Goal: Task Accomplishment & Management: Complete application form

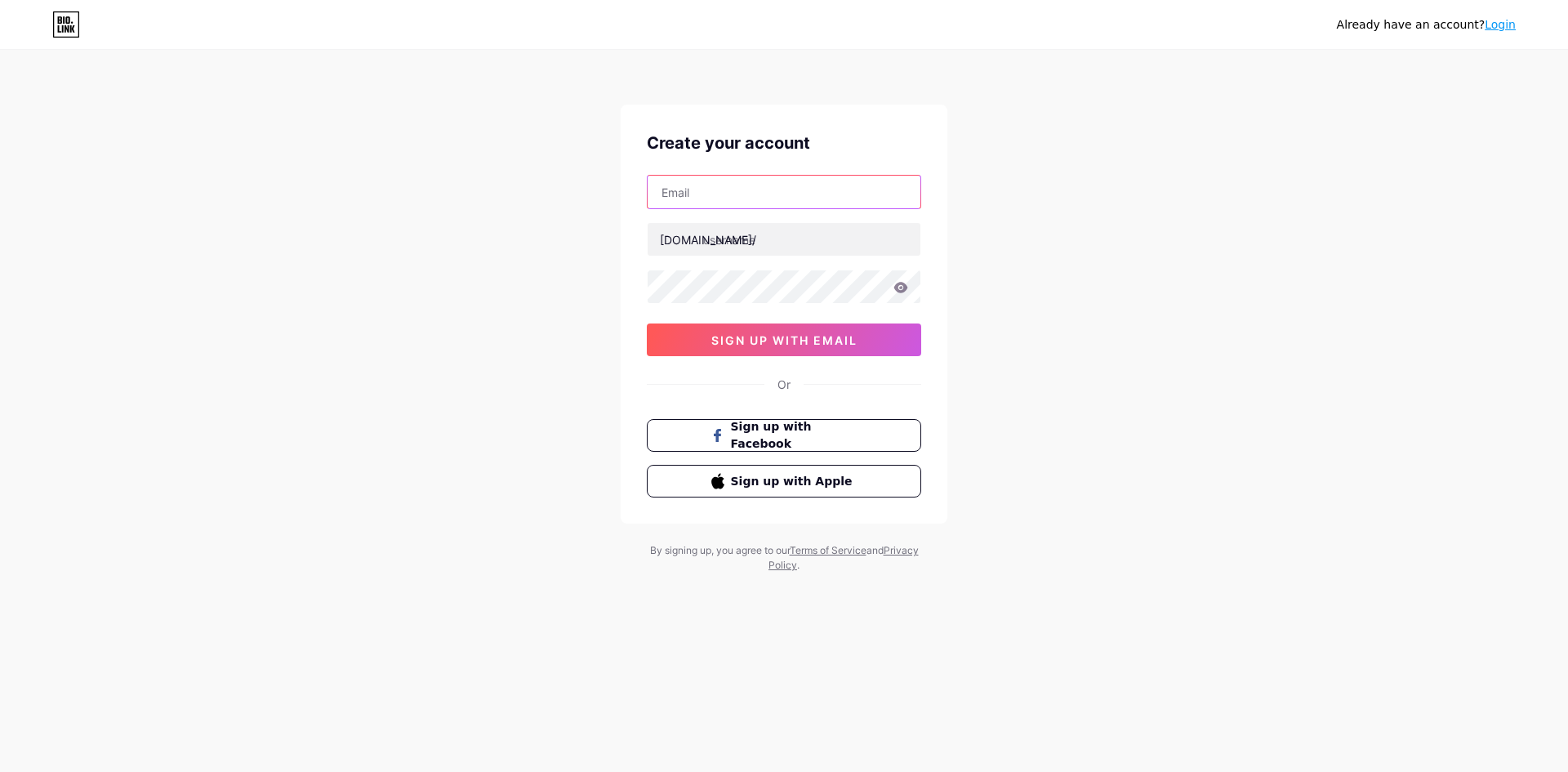
click at [763, 198] on input "text" at bounding box center [784, 192] width 273 height 33
type input "[EMAIL_ADDRESS][DOMAIN_NAME]"
click at [788, 234] on input "text" at bounding box center [784, 239] width 273 height 33
type input "leanlife"
click at [896, 288] on icon at bounding box center [901, 287] width 14 height 10
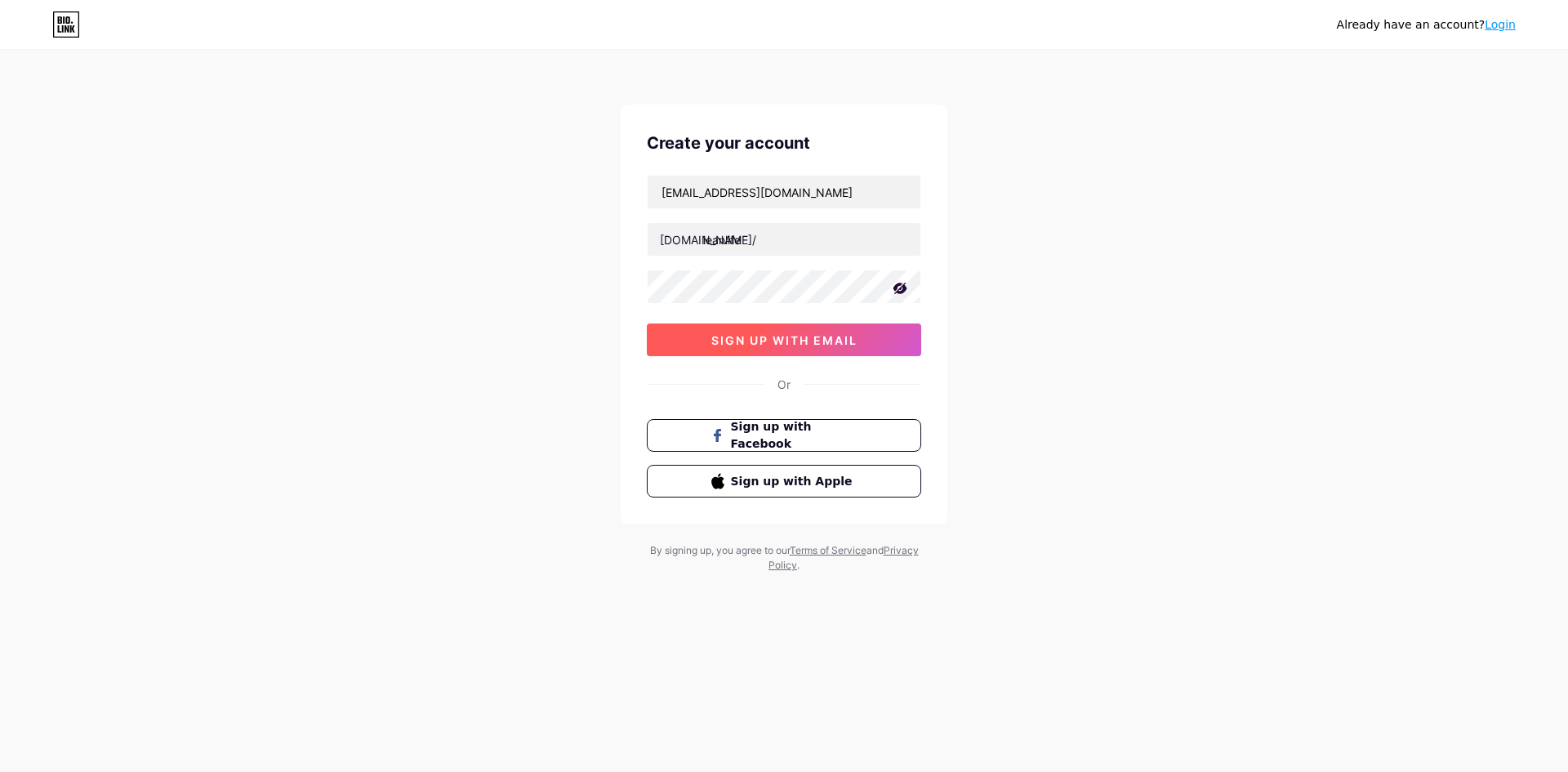
click at [874, 339] on button "sign up with email" at bounding box center [784, 340] width 274 height 33
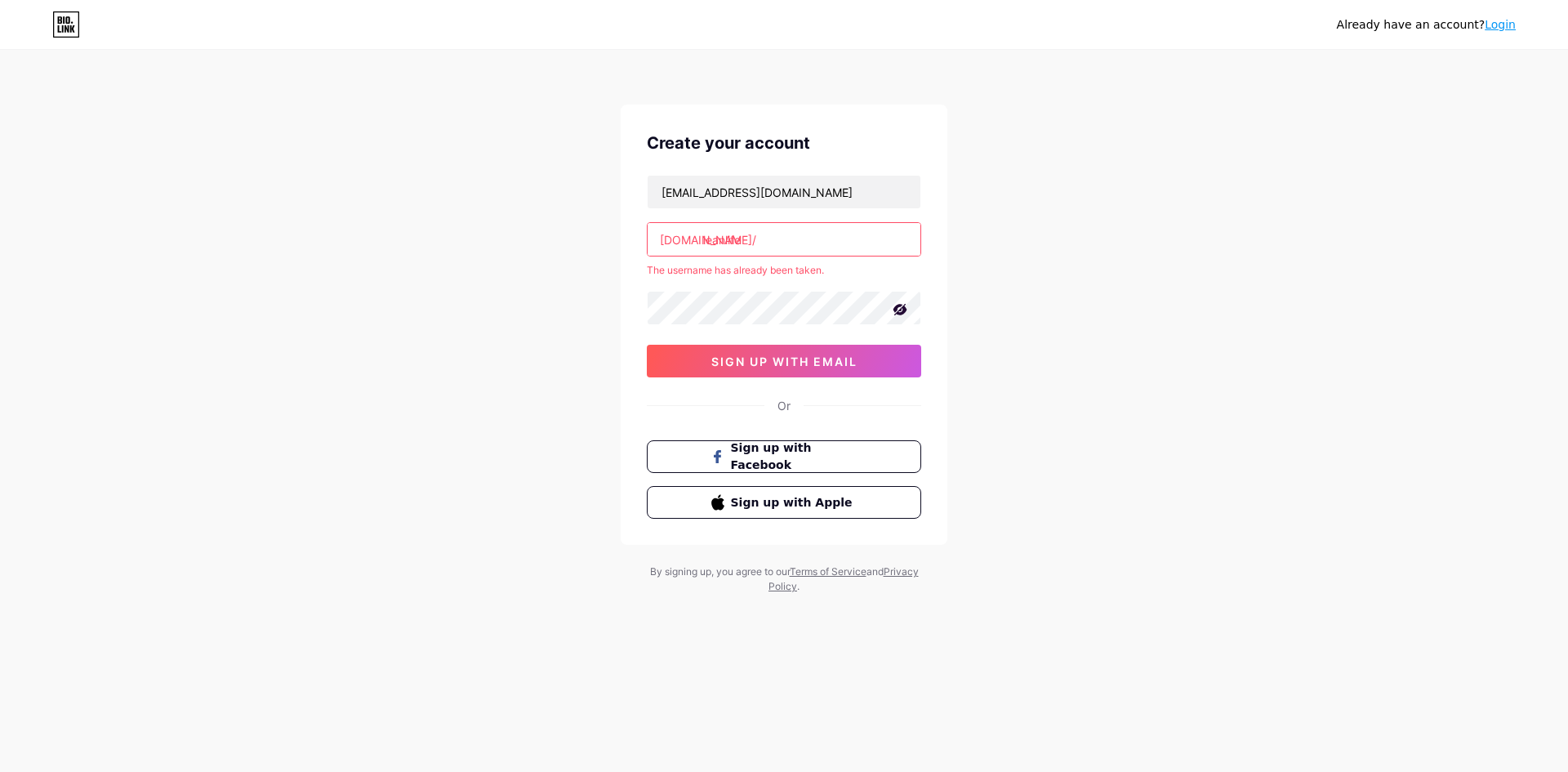
click at [818, 237] on input "leanlife" at bounding box center [784, 239] width 273 height 33
drag, startPoint x: 753, startPoint y: 238, endPoint x: 743, endPoint y: 239, distance: 10.0
click at [743, 239] on input "leanlife" at bounding box center [784, 239] width 273 height 33
click at [752, 240] on input "leanlife" at bounding box center [784, 239] width 273 height 33
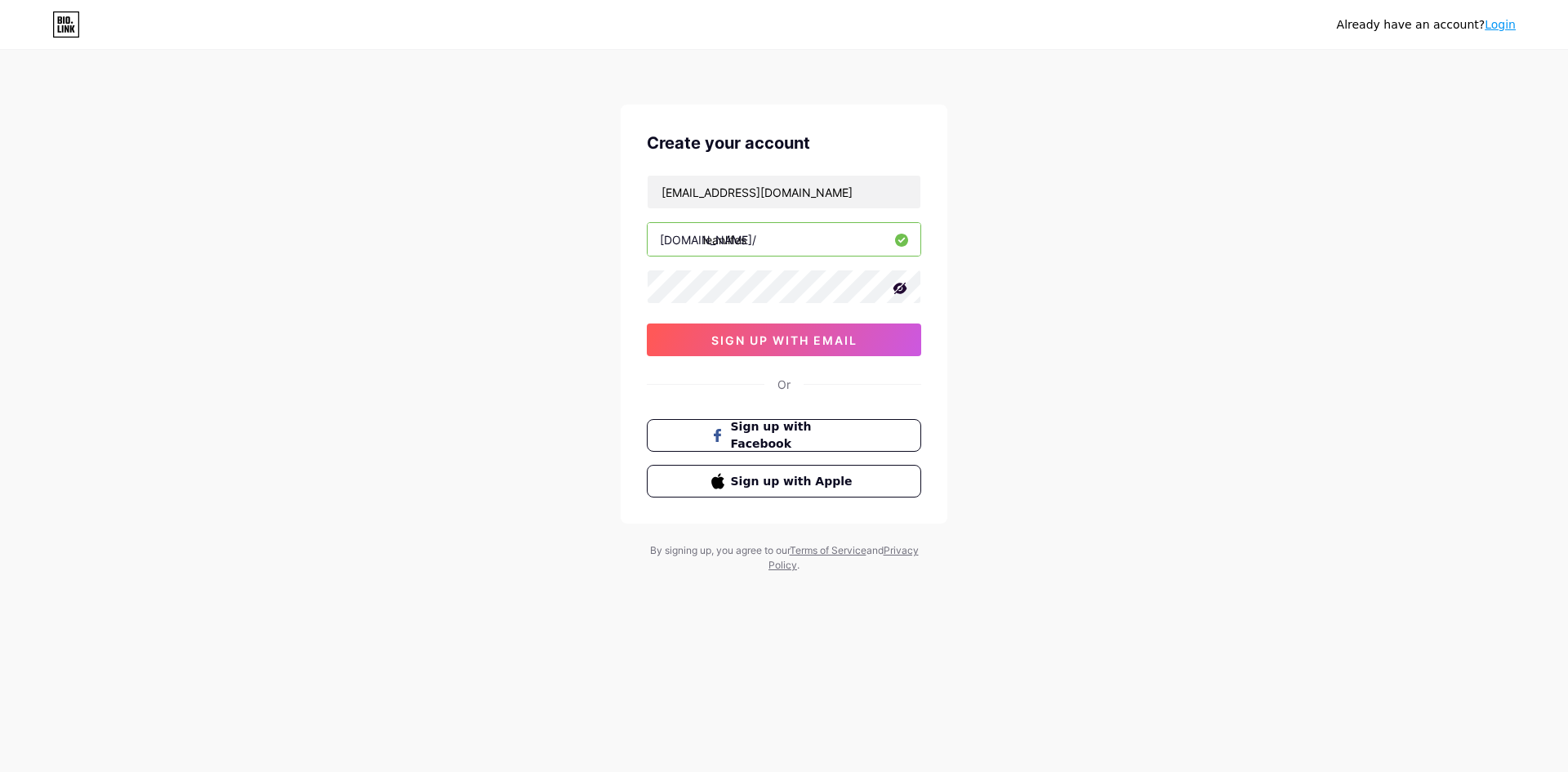
type input "leanlifes"
click at [597, 251] on div "Already have an account? Login Create your account [EMAIL_ADDRESS][DOMAIN_NAME]…" at bounding box center [784, 312] width 1568 height 625
click at [837, 342] on span "sign up with email" at bounding box center [784, 341] width 147 height 14
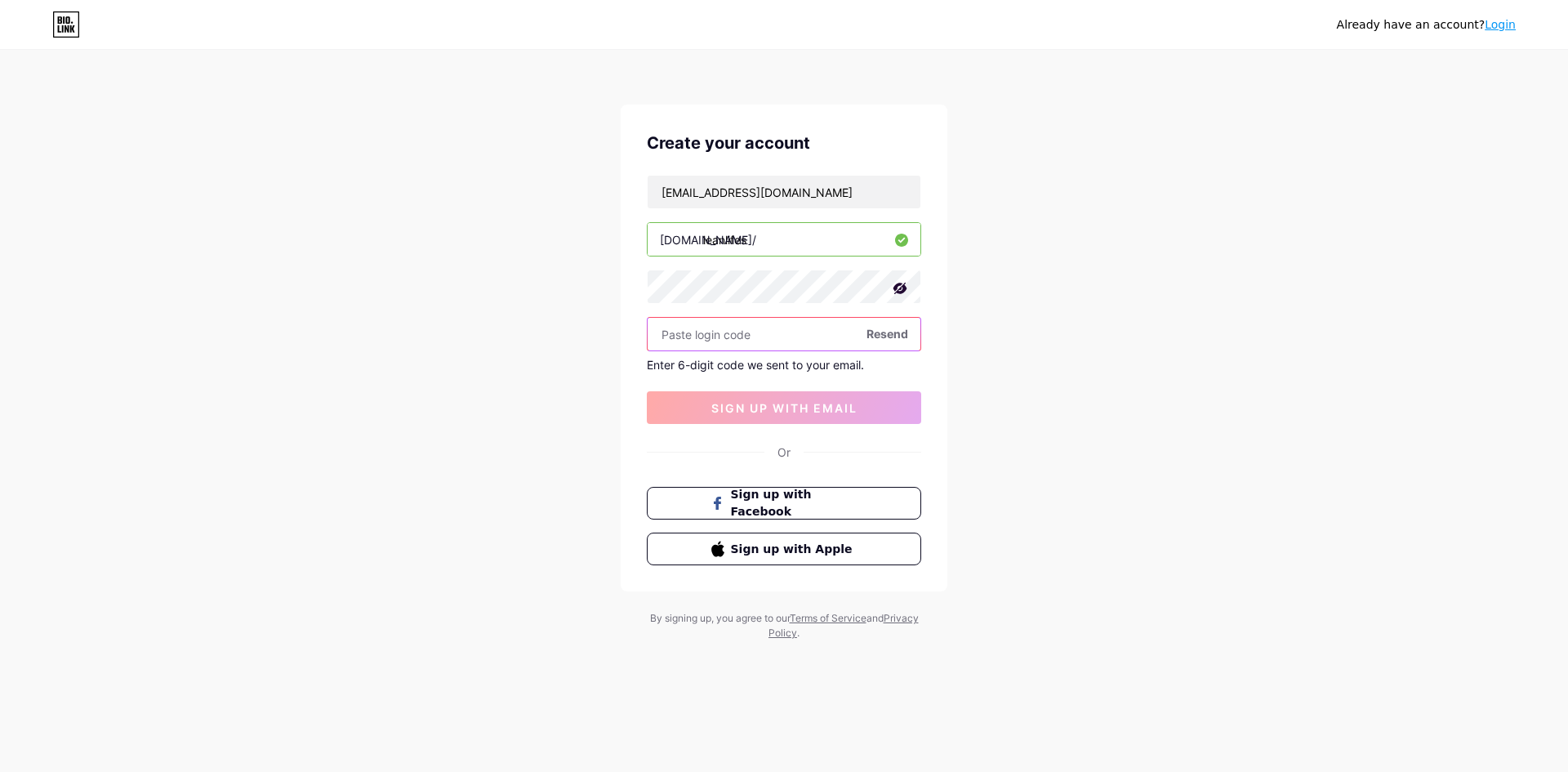
click at [757, 329] on input "text" at bounding box center [784, 335] width 273 height 33
paste input "876639"
type input "876639"
click at [811, 407] on span "sign up with email" at bounding box center [784, 408] width 147 height 14
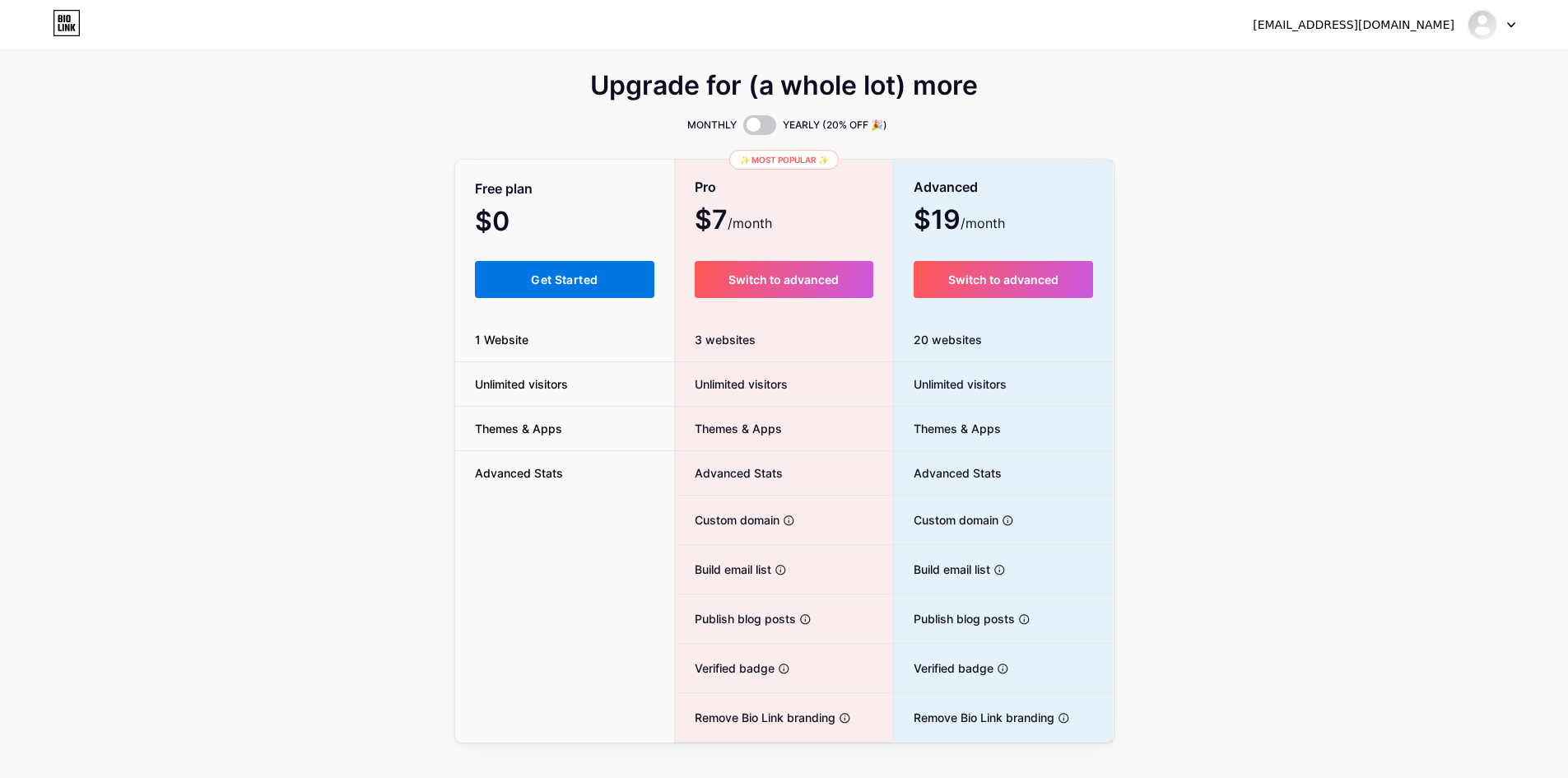
click at [610, 275] on button "Get Started" at bounding box center [565, 279] width 181 height 37
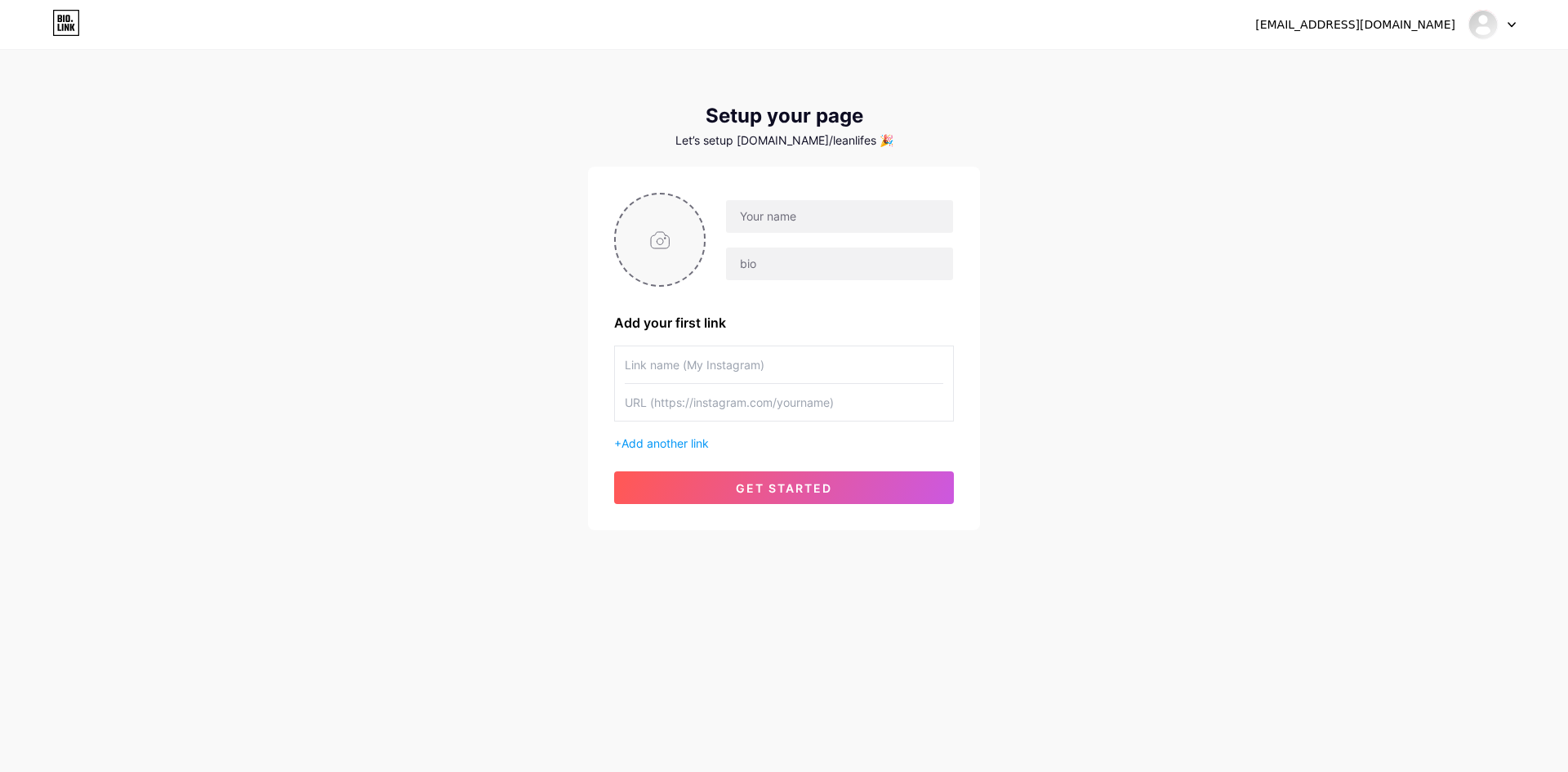
click at [660, 238] on input "file" at bounding box center [659, 240] width 88 height 91
type input "C:\fakepath\Image_fx (3).jpg"
click at [863, 220] on input "text" at bounding box center [839, 216] width 227 height 33
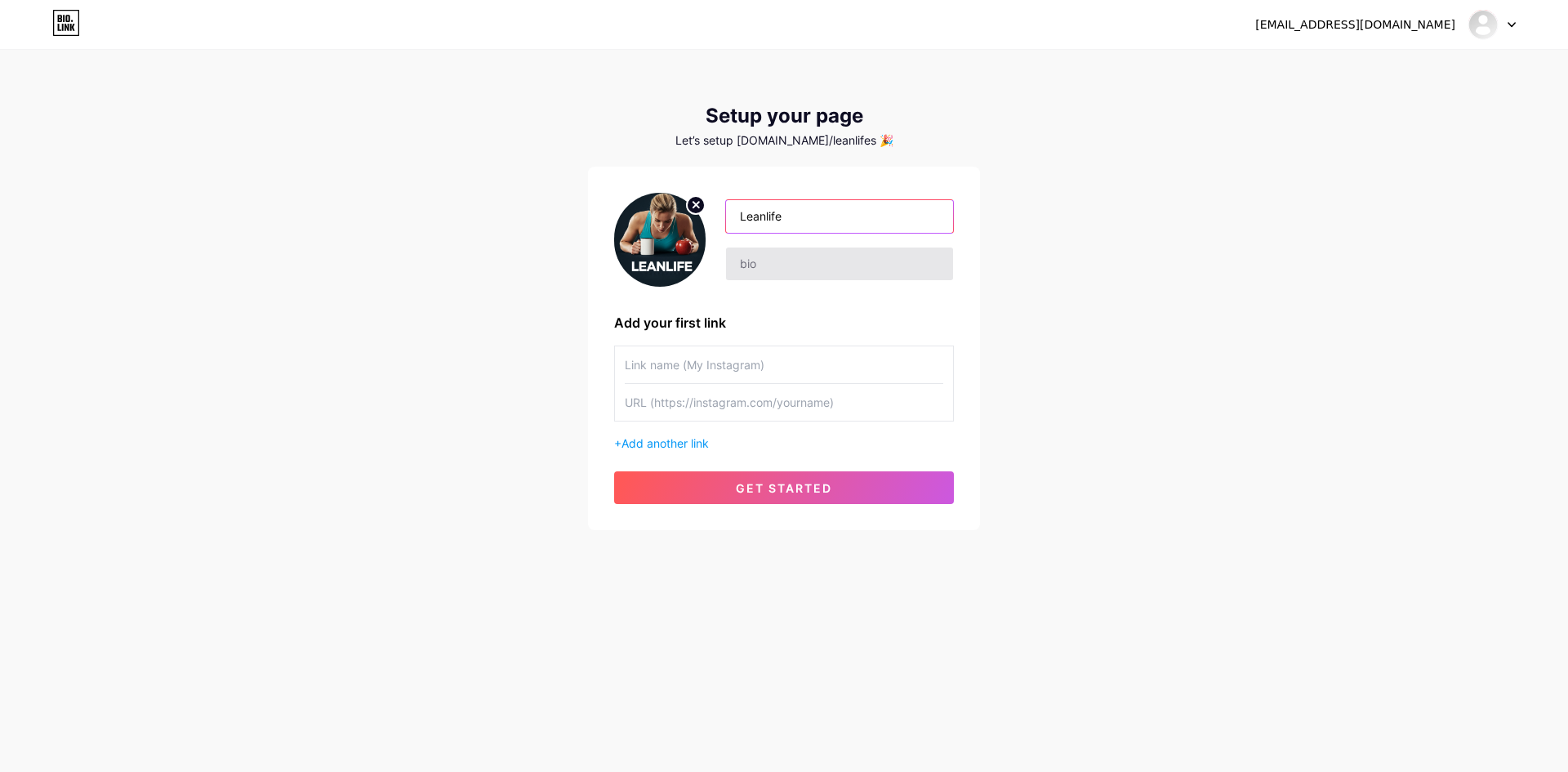
type input "Leanlife"
click at [818, 279] on input "text" at bounding box center [839, 264] width 227 height 33
click at [766, 268] on input "Here is LeanLifes Most Used Products" at bounding box center [839, 264] width 227 height 33
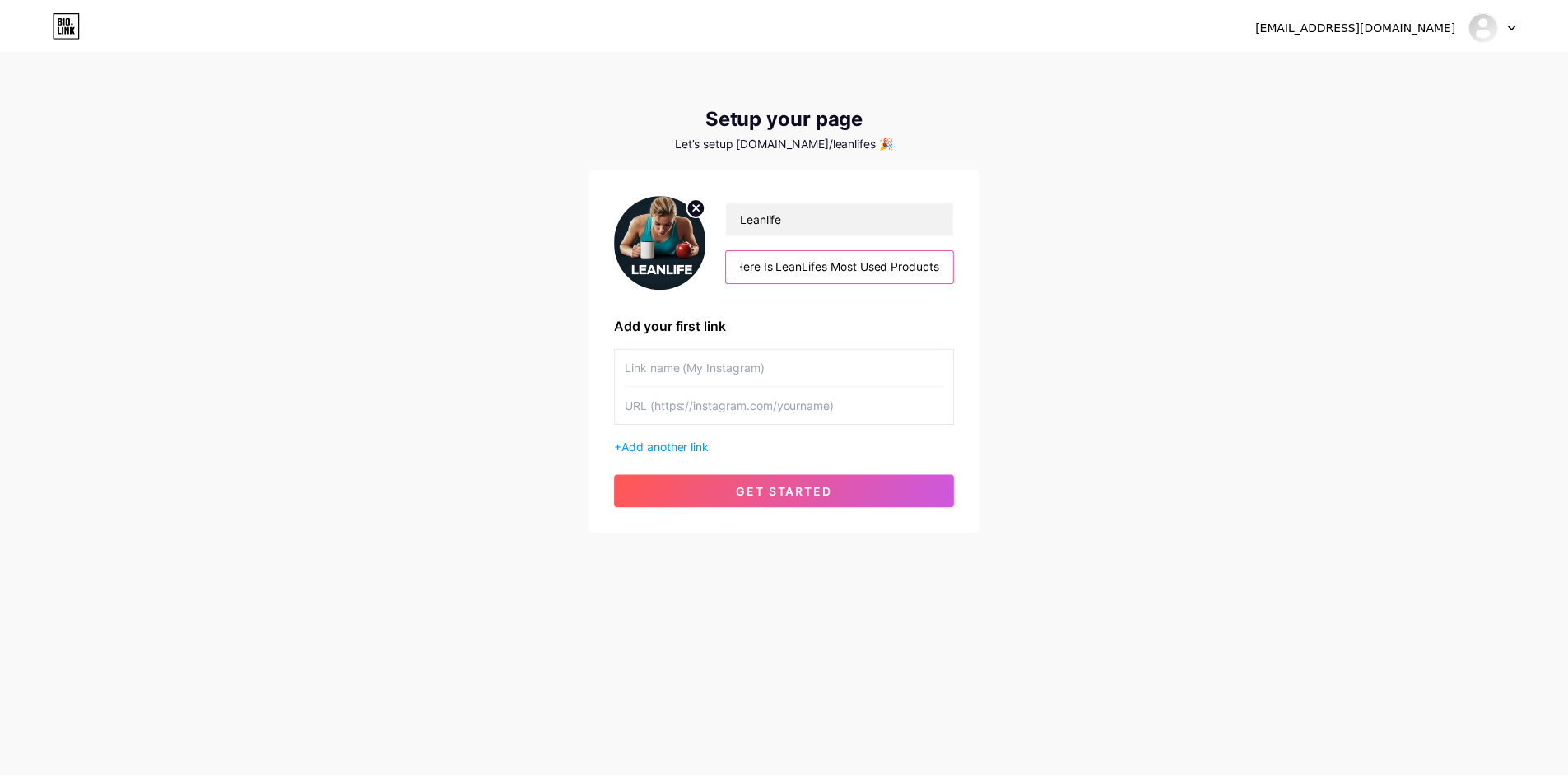
scroll to position [0, 0]
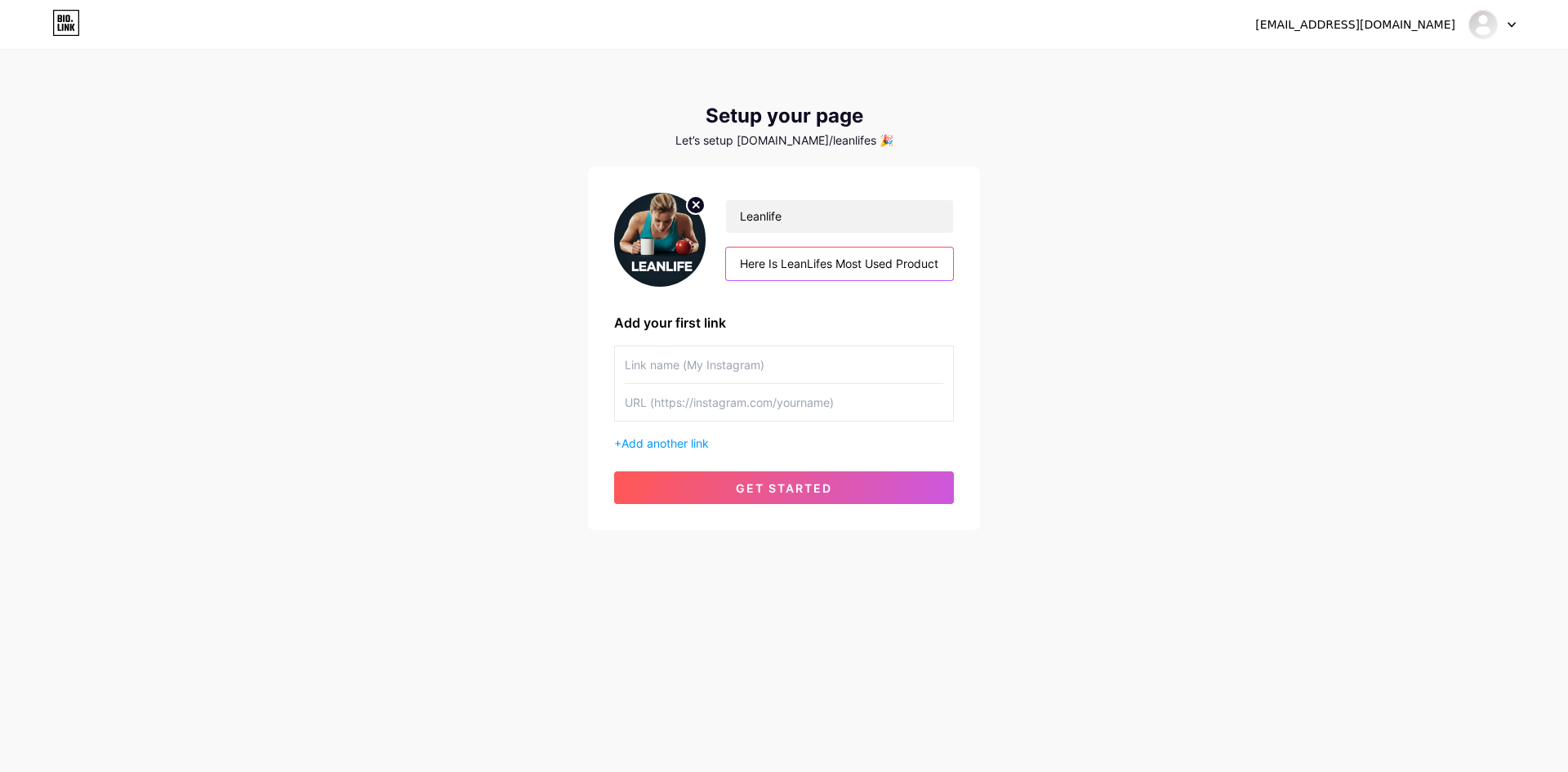
drag, startPoint x: 844, startPoint y: 262, endPoint x: 686, endPoint y: 263, distance: 158.0
click at [686, 263] on div "Leanlife Here Is LeanLifes Most Used Products" at bounding box center [784, 240] width 339 height 94
click at [771, 268] on input "Here Is LeanLifes Most Used Products" at bounding box center [839, 264] width 227 height 33
click at [848, 262] on input "Here Is LeanLifes Most Used Products" at bounding box center [839, 264] width 227 height 33
paste input "LeanLife’s Go-To"
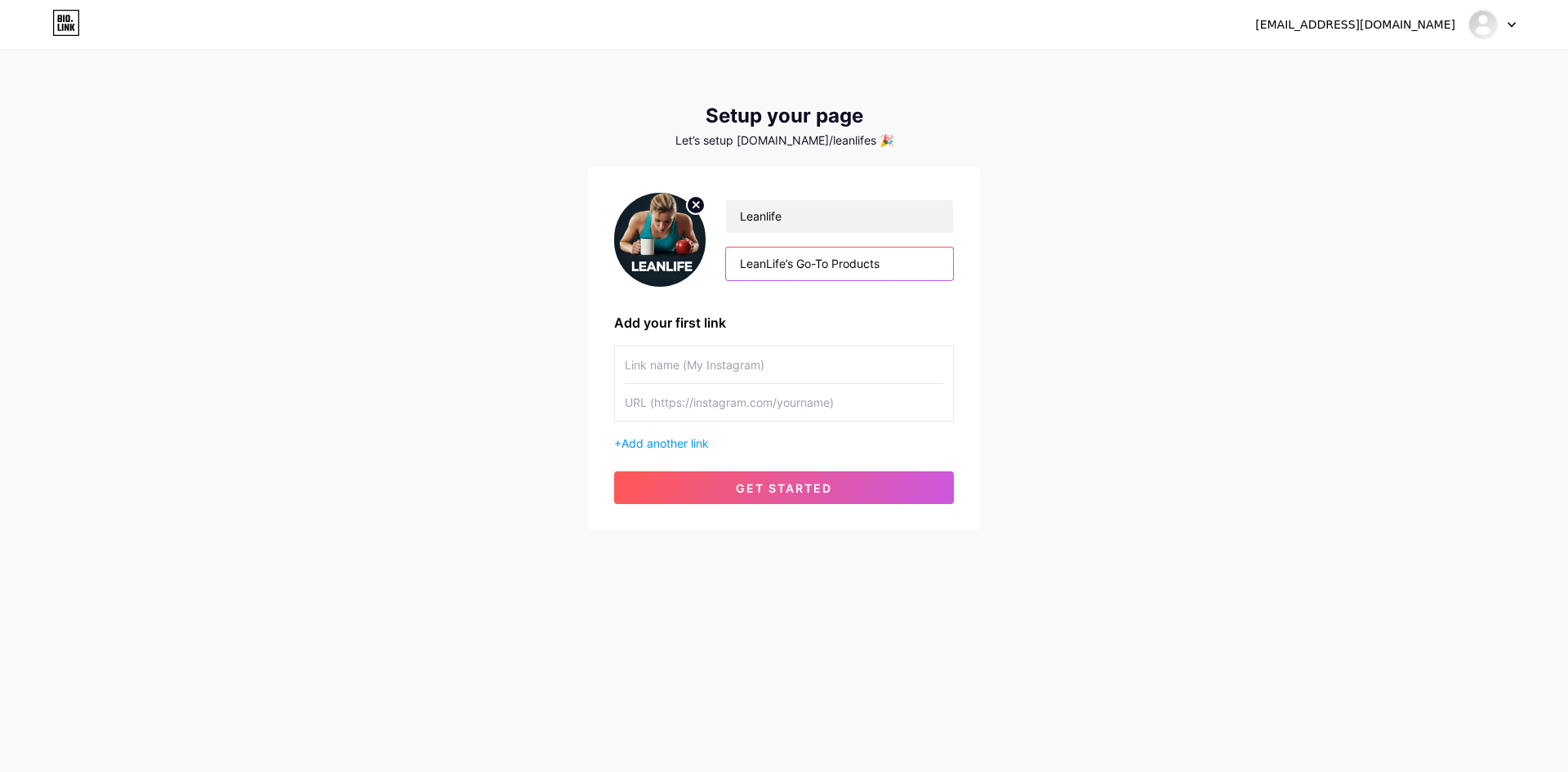
click at [814, 266] on input "LeanLife’s Go-To Products" at bounding box center [839, 264] width 227 height 33
type input "LeanLife’s Go To Products"
click at [780, 361] on input "text" at bounding box center [784, 365] width 319 height 37
paste input "[URL][DOMAIN_NAME]"
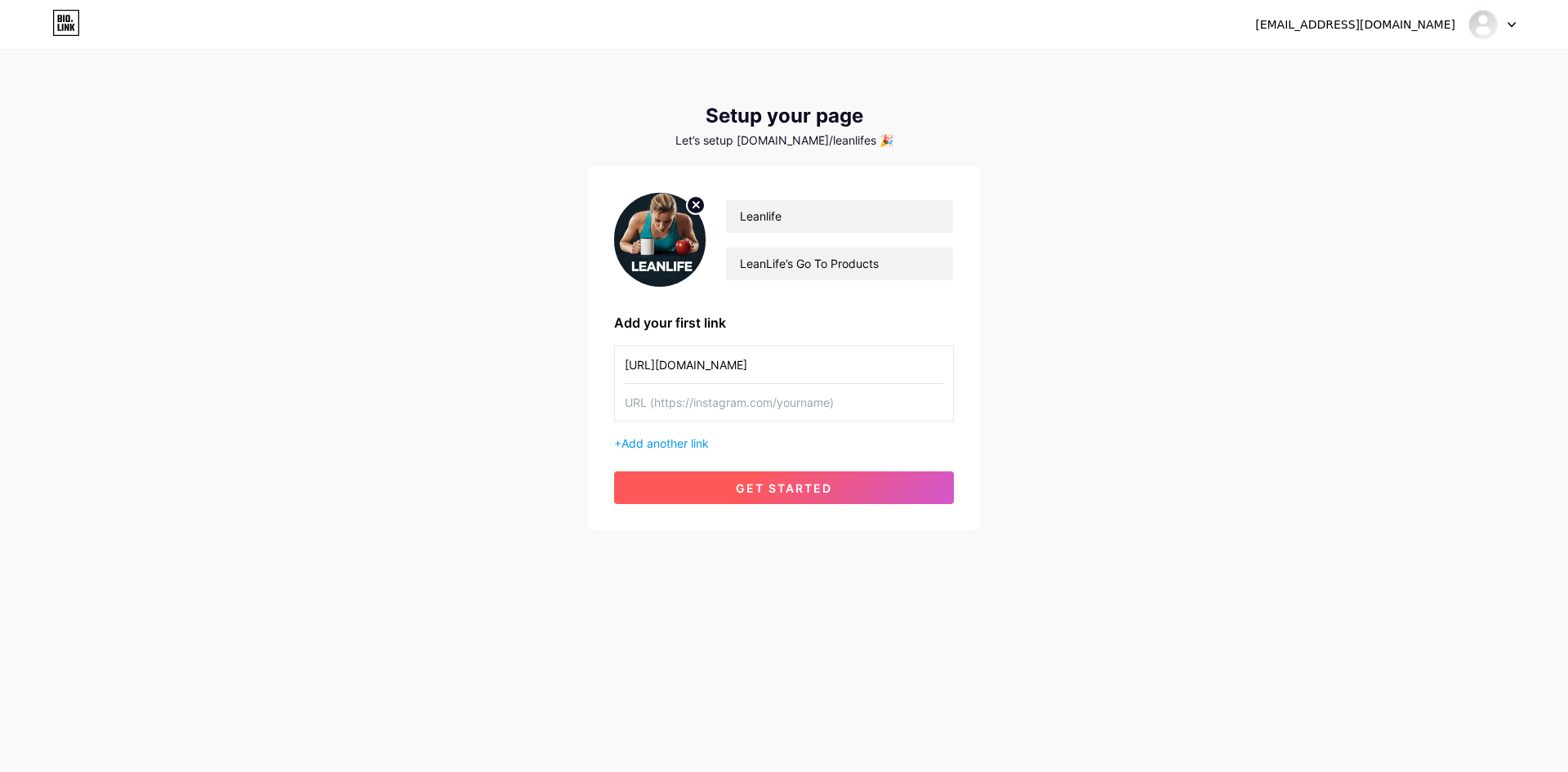
type input "[URL][DOMAIN_NAME]"
click at [814, 484] on span "get started" at bounding box center [784, 488] width 96 height 14
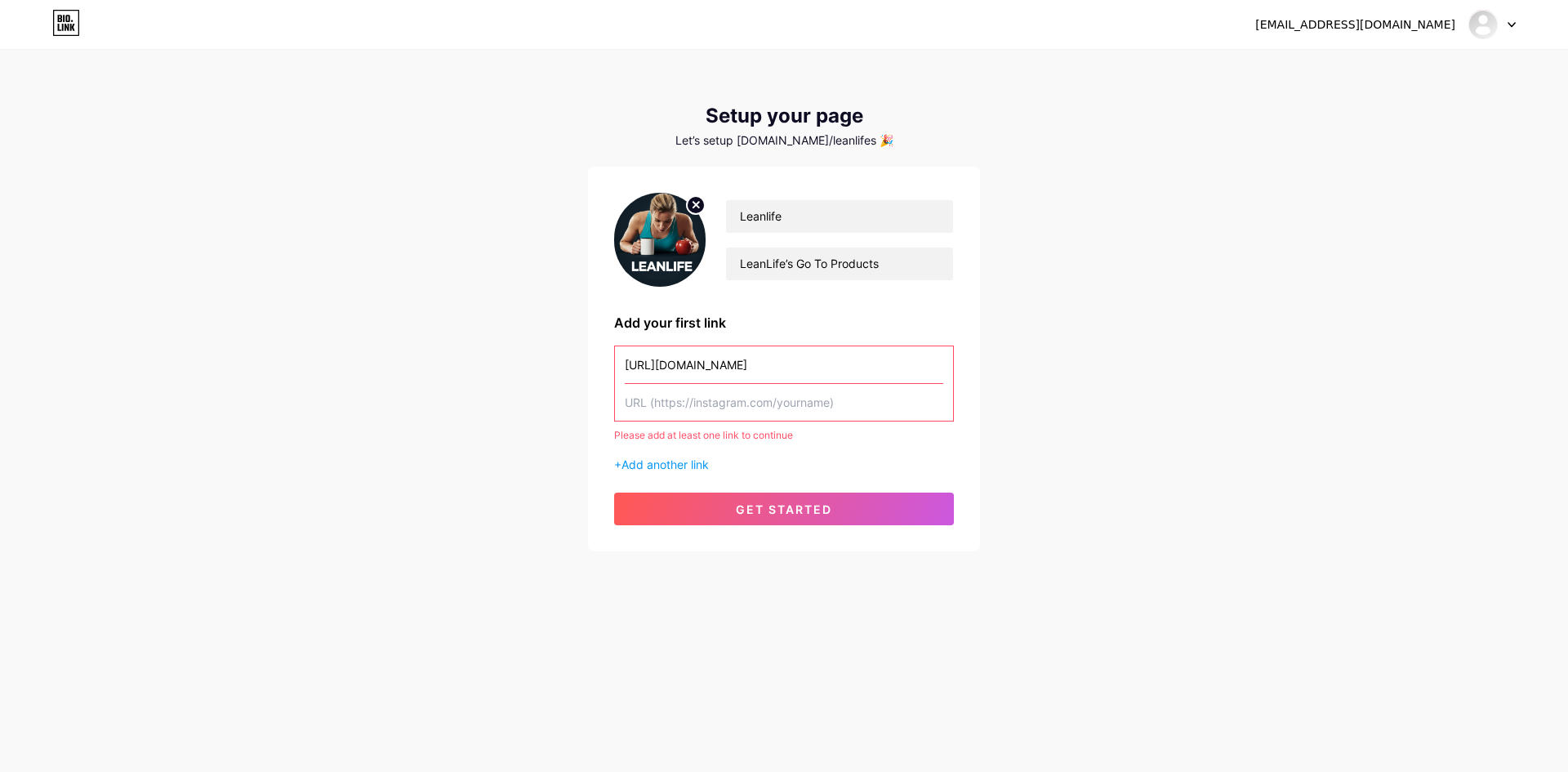
click at [754, 357] on input "[URL][DOMAIN_NAME]" at bounding box center [784, 365] width 319 height 37
drag, startPoint x: 815, startPoint y: 365, endPoint x: 631, endPoint y: 393, distance: 186.1
click at [556, 371] on div "[EMAIL_ADDRESS][DOMAIN_NAME] Dashboard Logout Setup your page Let’s setup [DOMA…" at bounding box center [784, 302] width 1568 height 604
click at [751, 400] on input "text" at bounding box center [784, 402] width 319 height 37
click at [802, 517] on button "get started" at bounding box center [784, 510] width 339 height 33
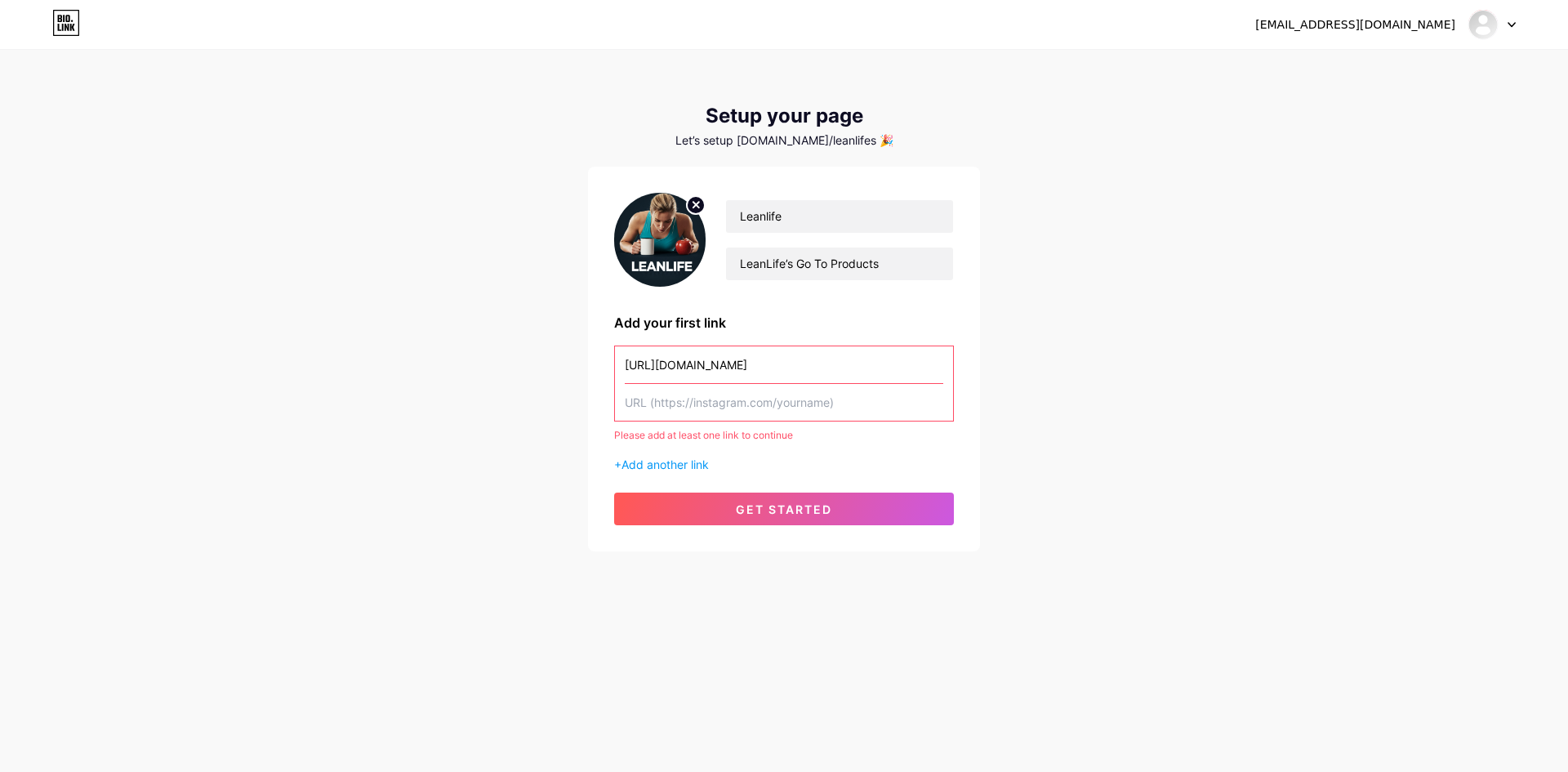
click at [741, 372] on input "[URL][DOMAIN_NAME]" at bounding box center [784, 365] width 319 height 37
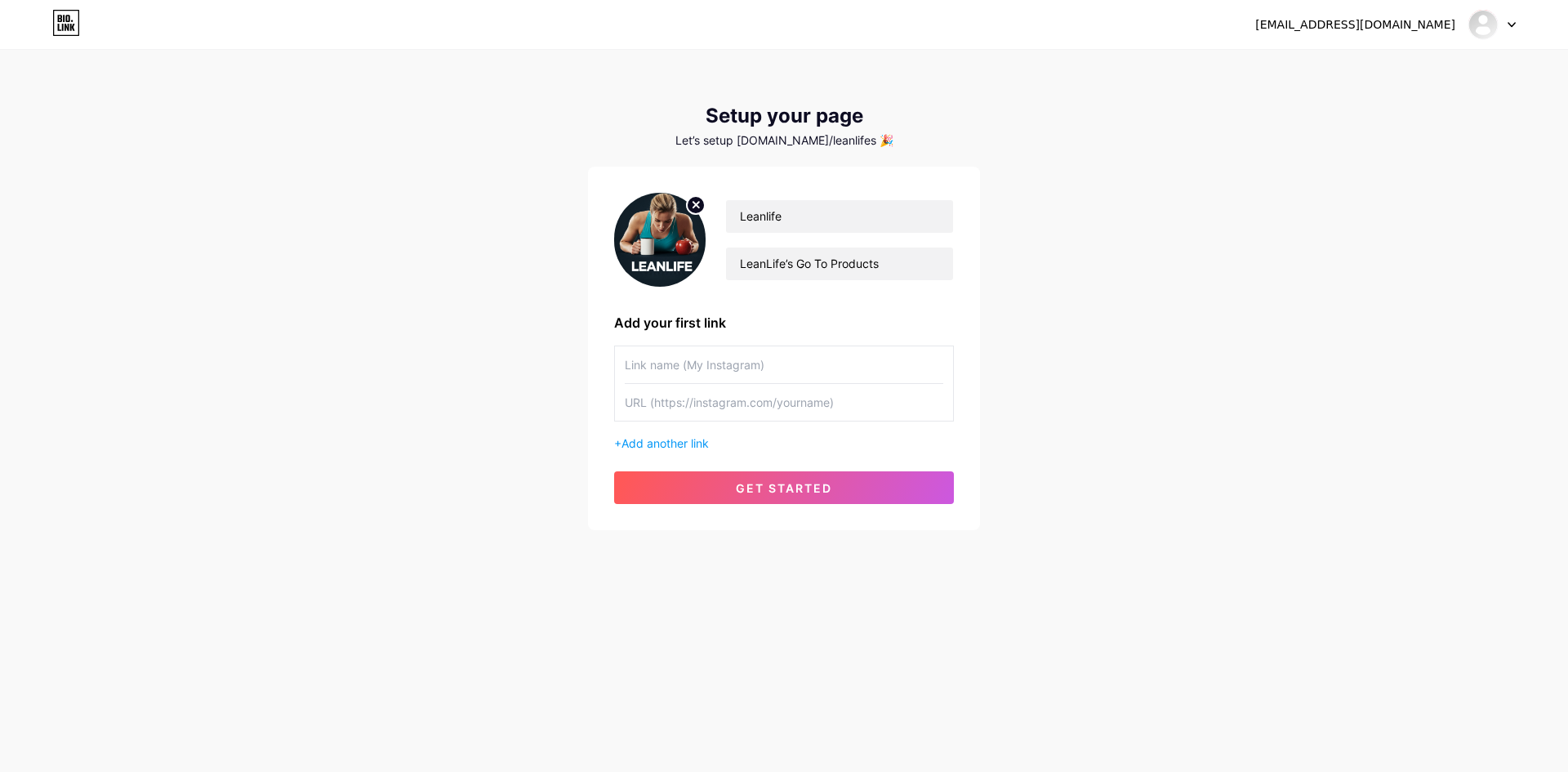
click at [753, 401] on input "text" at bounding box center [784, 402] width 319 height 37
paste input "[URL][DOMAIN_NAME]"
type input "[URL][DOMAIN_NAME]"
click at [725, 369] on input "text" at bounding box center [784, 365] width 319 height 37
click at [741, 366] on input "Weight Loss Pills" at bounding box center [784, 365] width 319 height 37
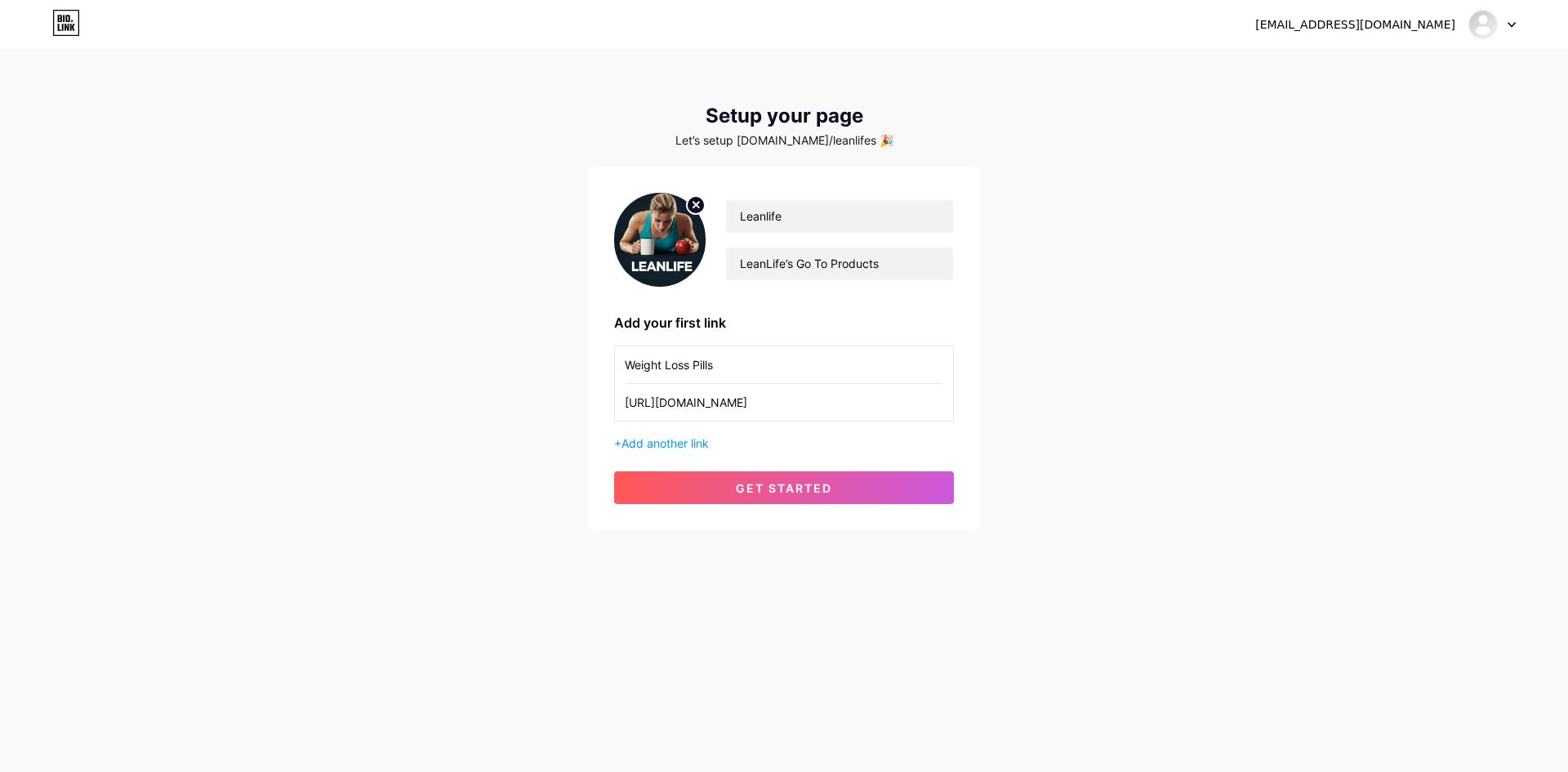
drag, startPoint x: 714, startPoint y: 365, endPoint x: 696, endPoint y: 370, distance: 18.7
click at [696, 370] on input "Weight Loss Pills" at bounding box center [784, 365] width 319 height 37
type input "Weight Loss Capsules"
click at [796, 490] on span "get started" at bounding box center [784, 488] width 96 height 14
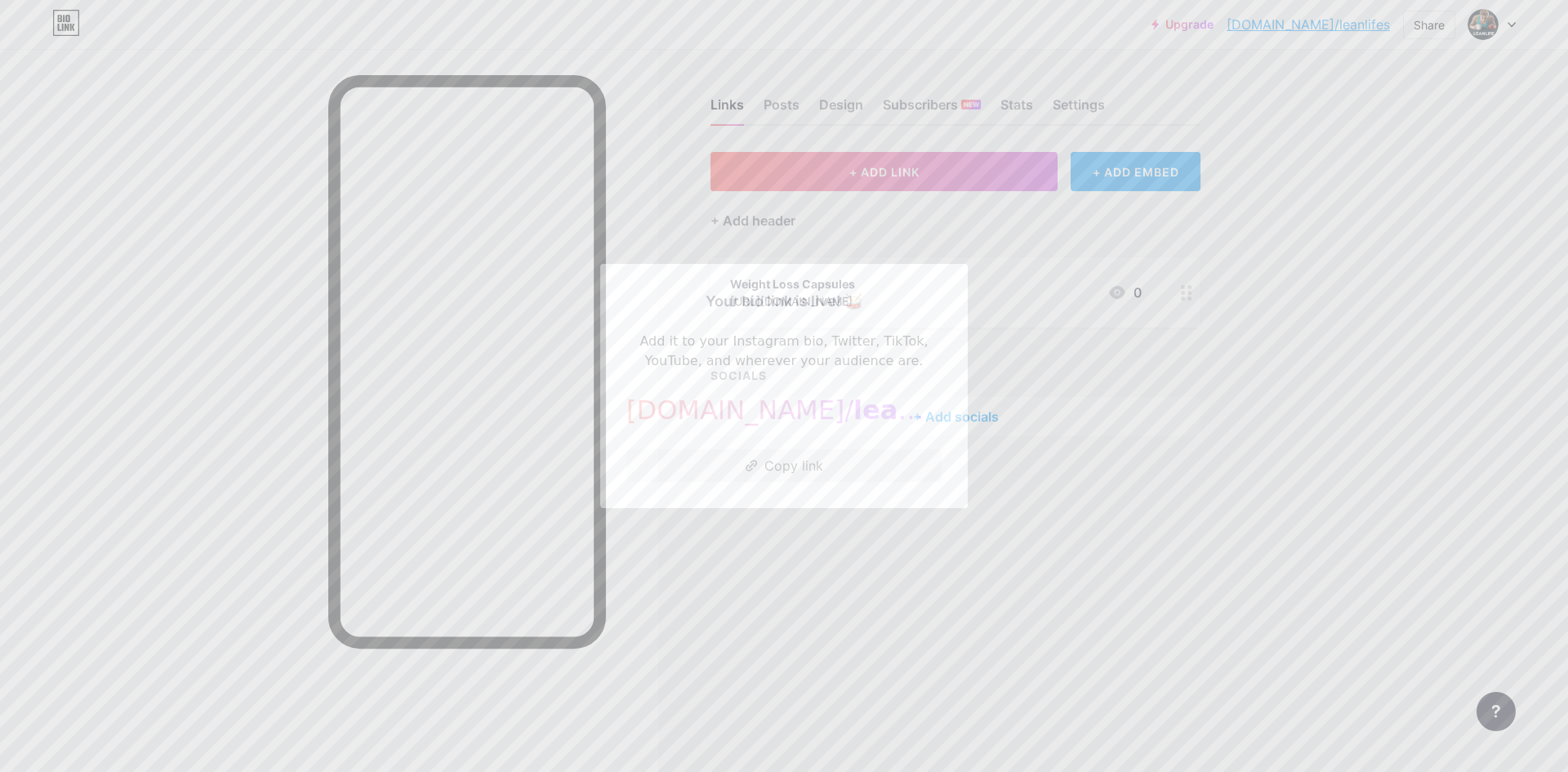
click at [826, 562] on div at bounding box center [784, 386] width 1568 height 772
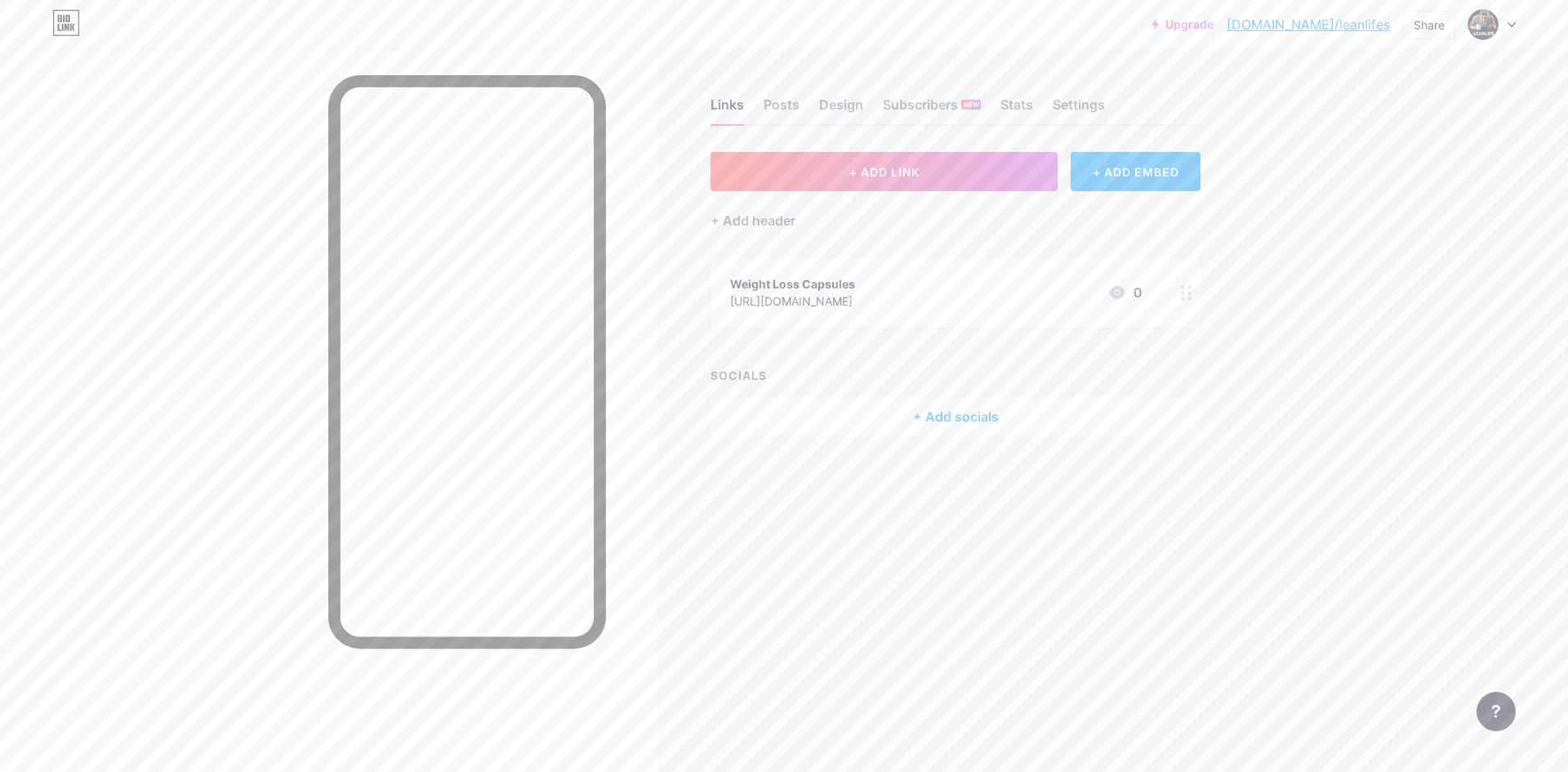
click at [1187, 296] on icon at bounding box center [1187, 293] width 11 height 15
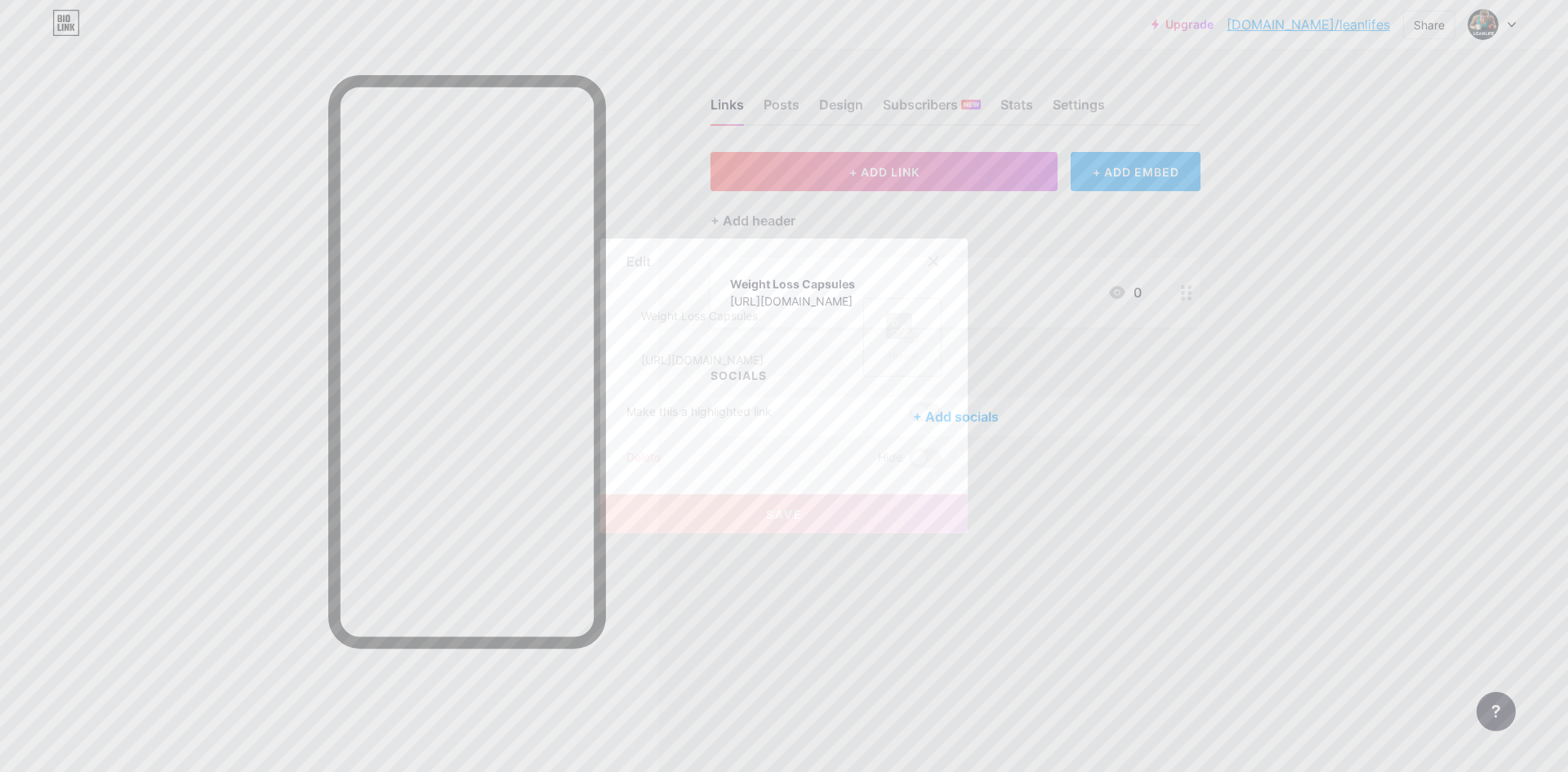
click at [911, 320] on icon at bounding box center [903, 328] width 33 height 30
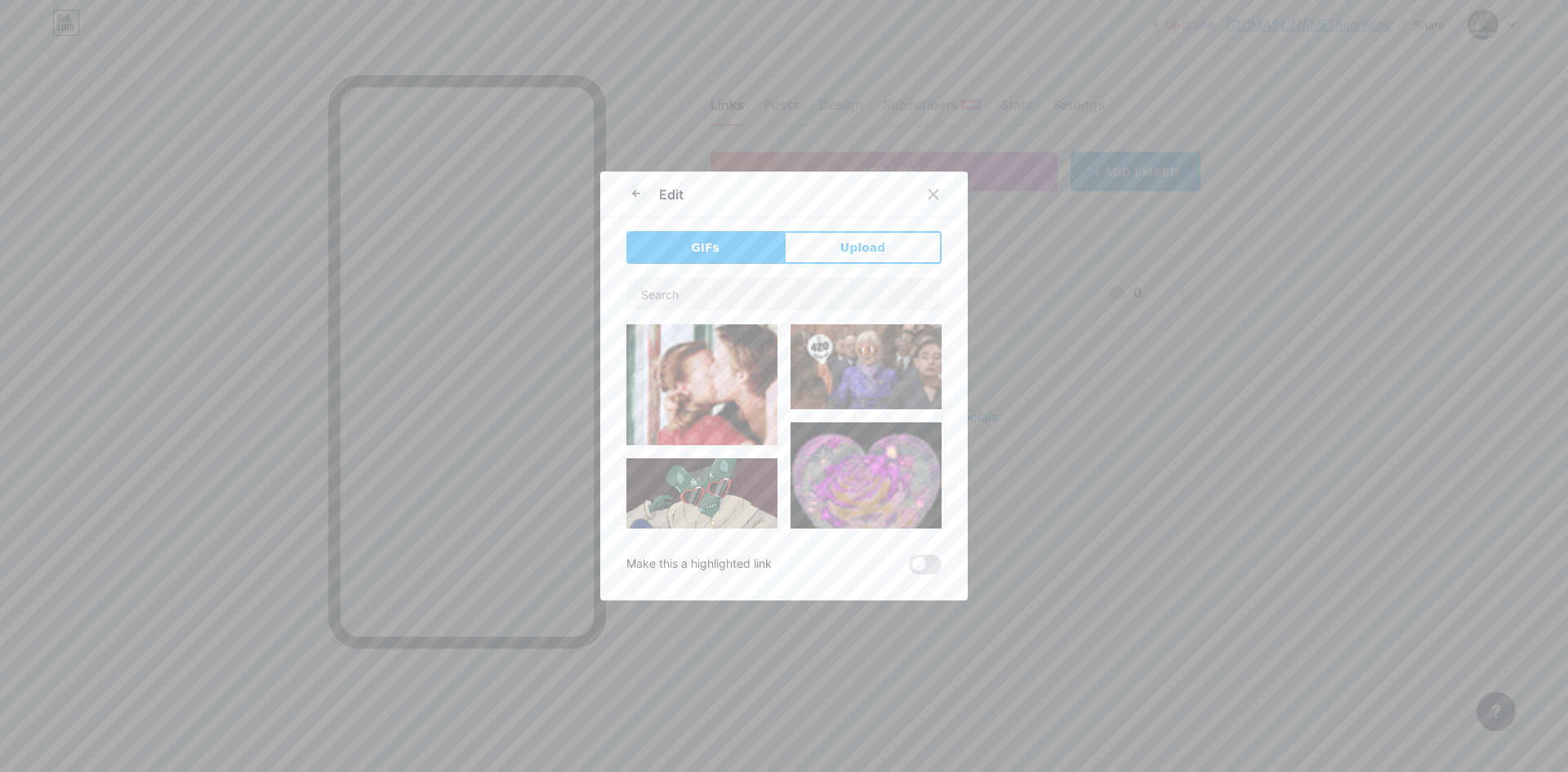
click at [836, 265] on div "GIFs Upload Content YouTube Play YouTube video without leaving your page. ADD V…" at bounding box center [784, 403] width 315 height 343
click at [838, 257] on button "Upload" at bounding box center [863, 248] width 158 height 33
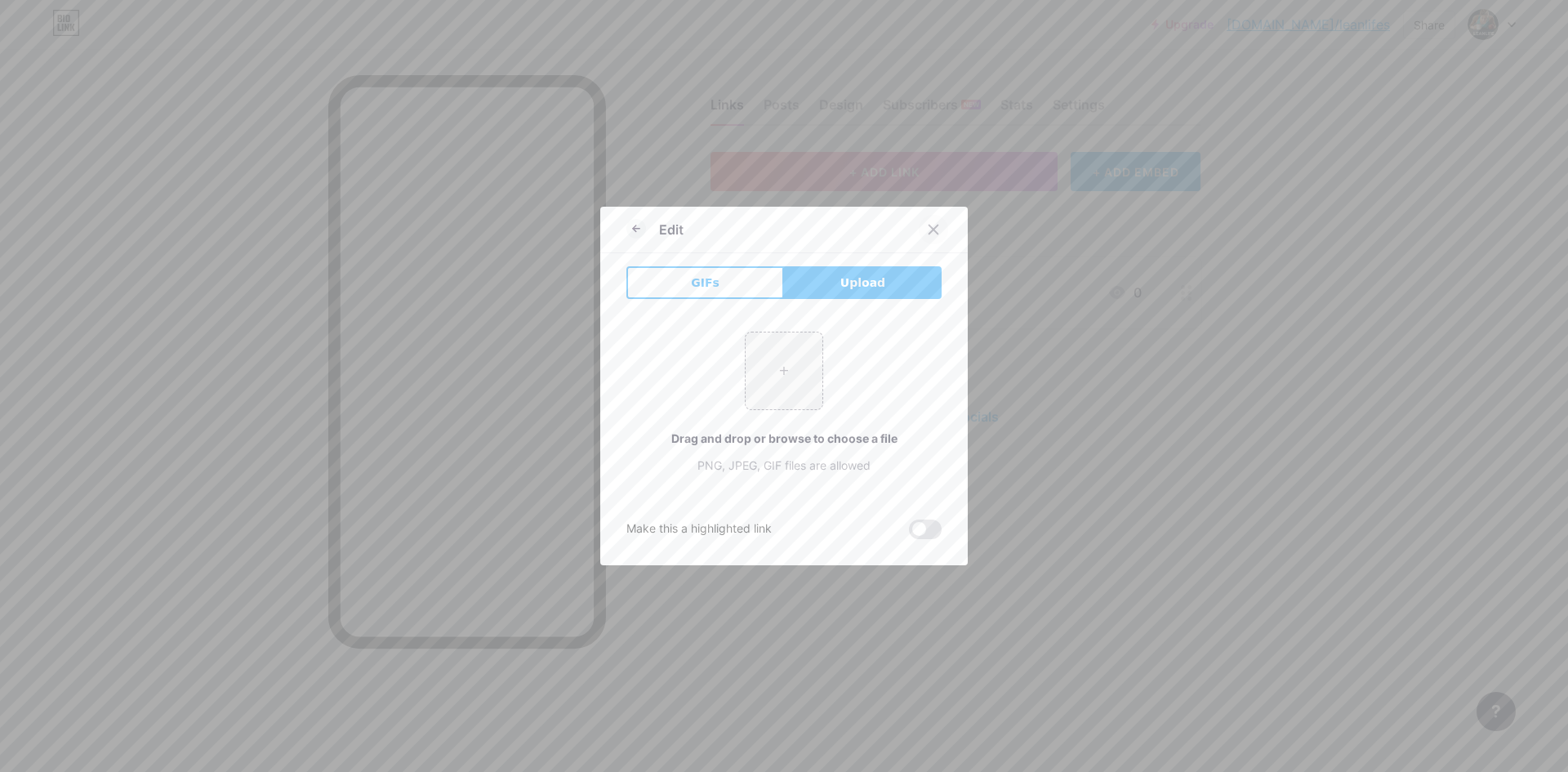
click at [927, 225] on icon at bounding box center [933, 229] width 13 height 13
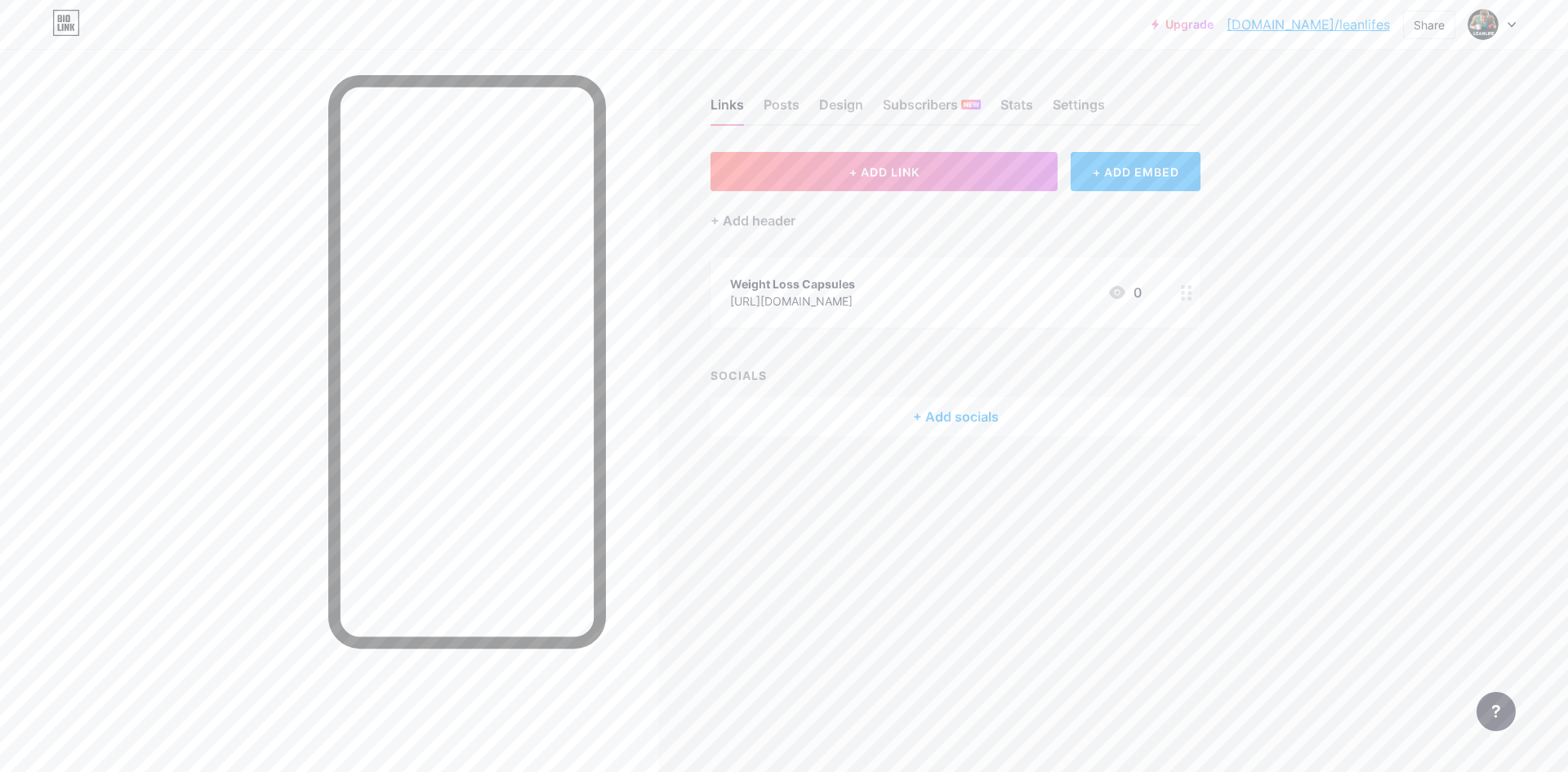
click at [1187, 291] on icon at bounding box center [1187, 293] width 11 height 15
click at [1019, 282] on div at bounding box center [784, 386] width 1568 height 772
click at [856, 282] on div "Weight Loss Capsules" at bounding box center [793, 284] width 125 height 17
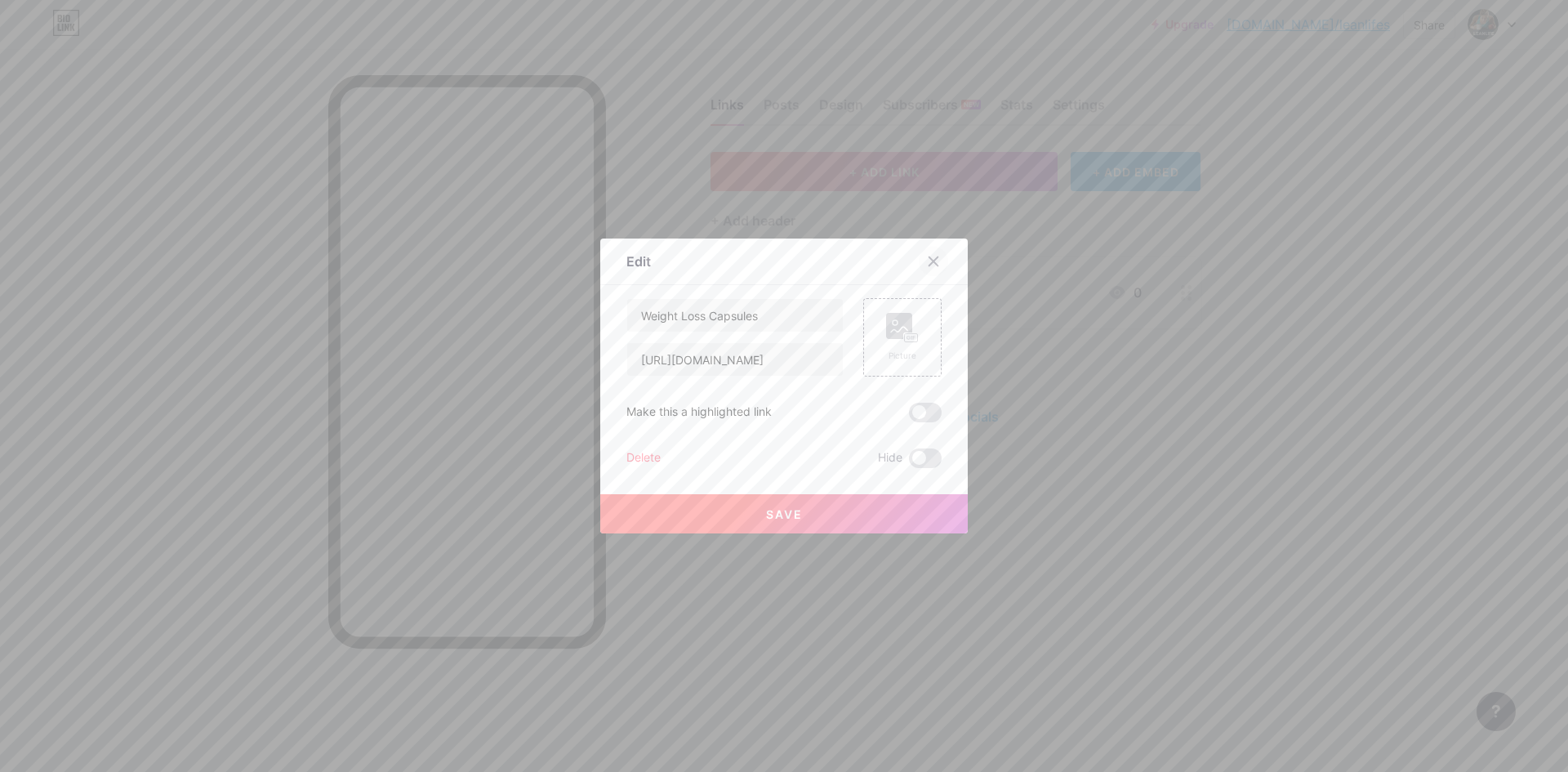
click at [937, 257] on div at bounding box center [934, 262] width 29 height 29
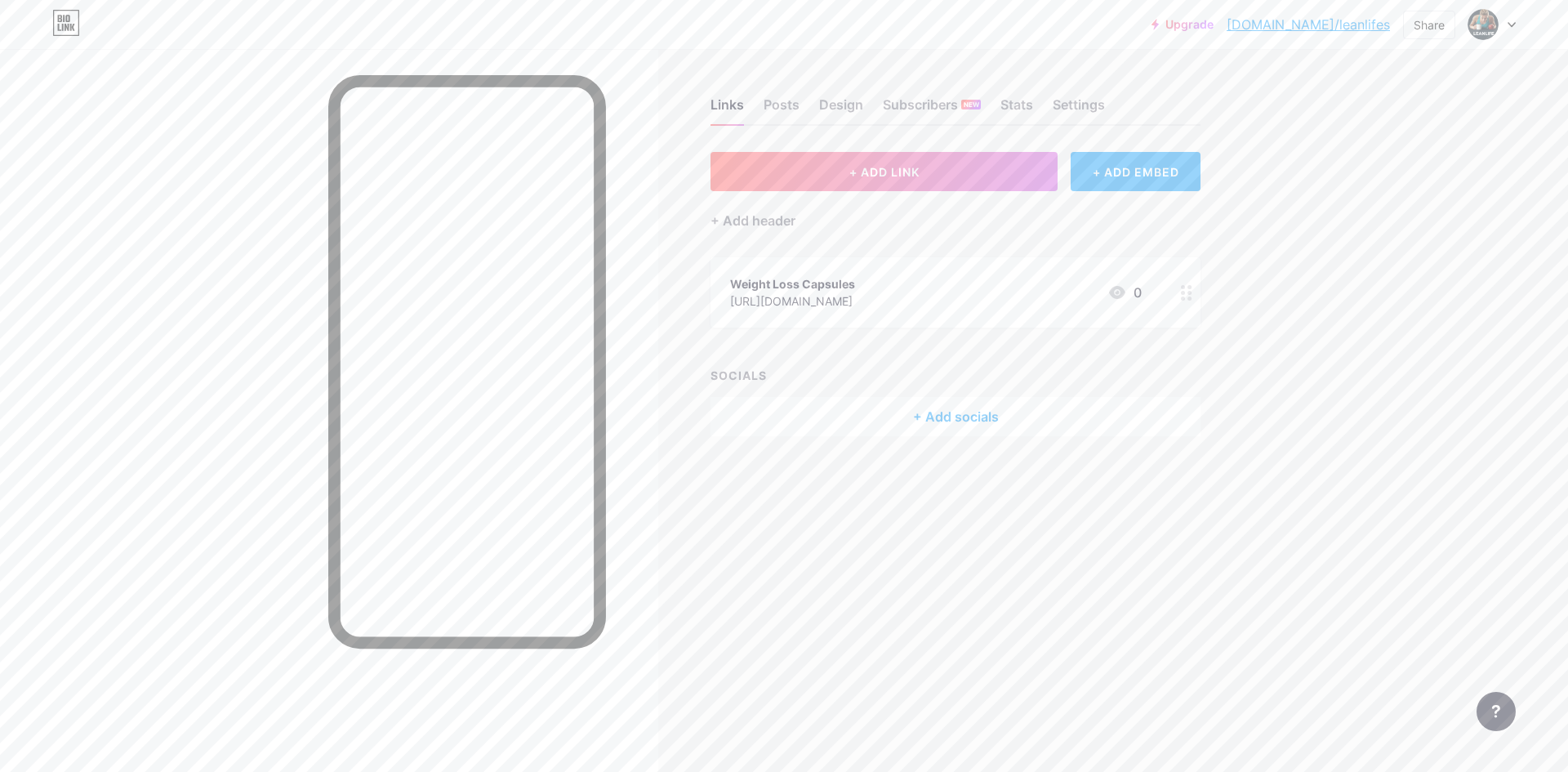
click at [1184, 293] on circle at bounding box center [1183, 293] width 4 height 4
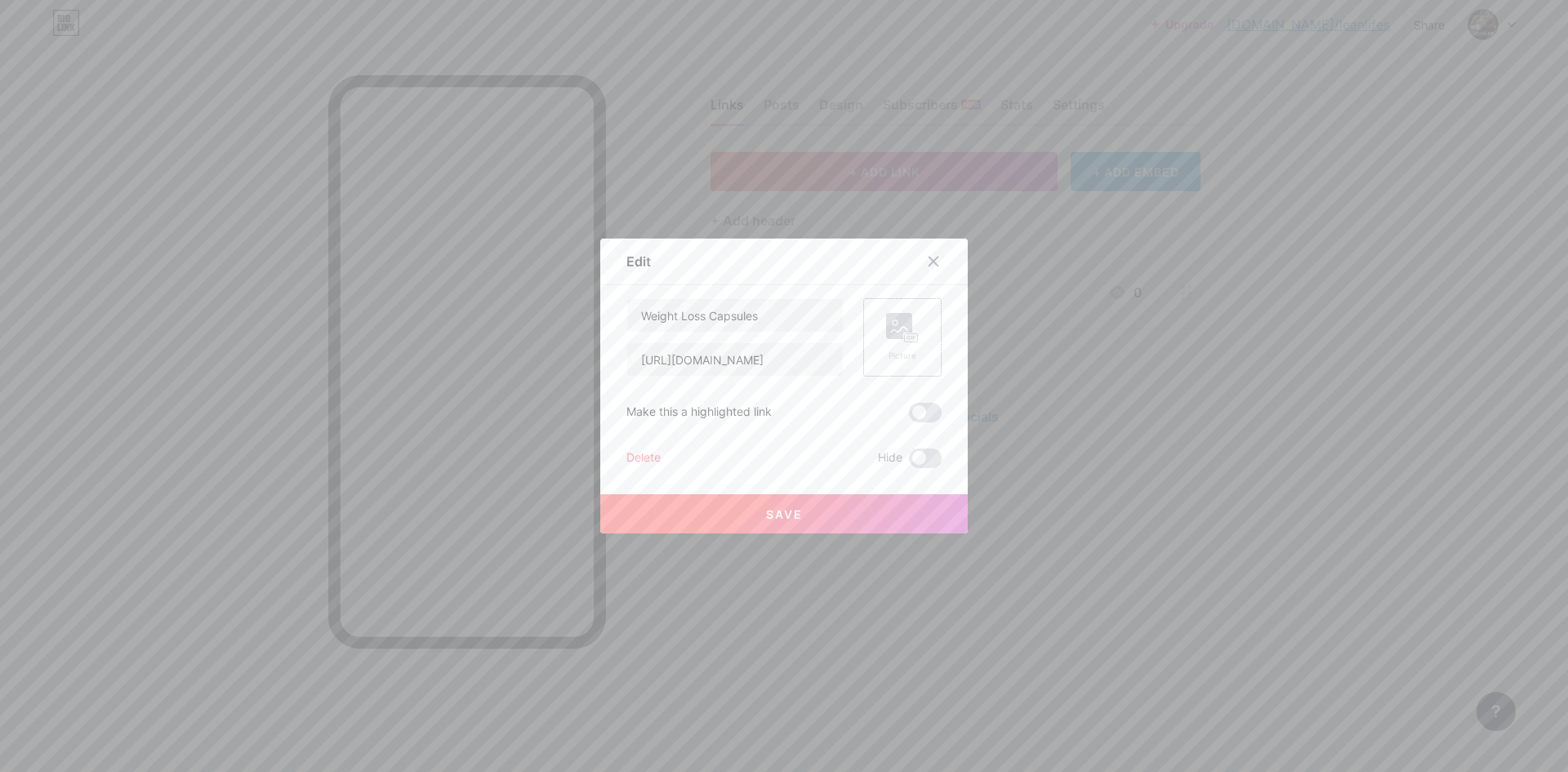
click at [886, 334] on rect at bounding box center [899, 326] width 26 height 26
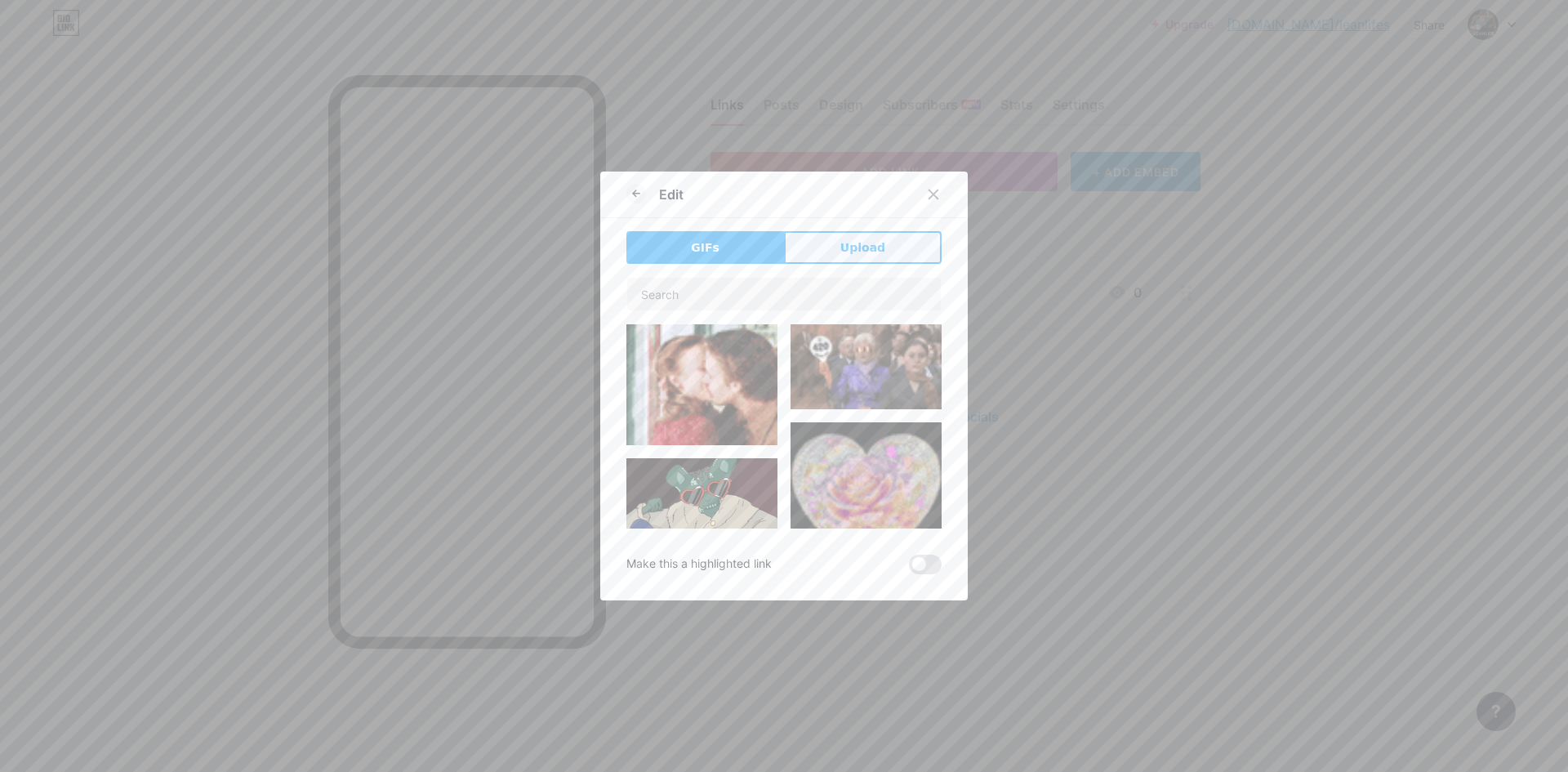
click at [844, 245] on span "Upload" at bounding box center [862, 248] width 45 height 17
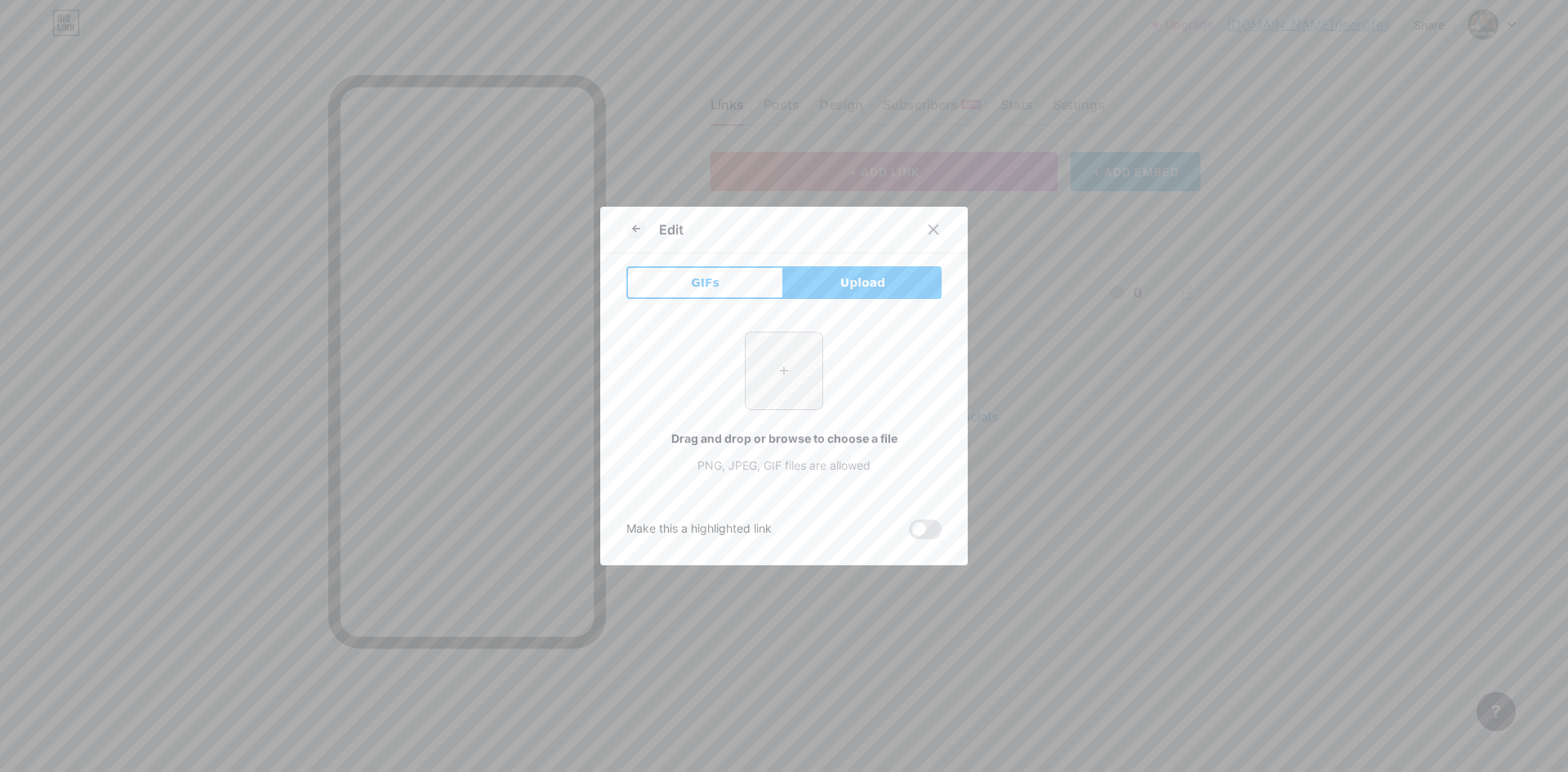
click at [770, 383] on input "file" at bounding box center [784, 371] width 77 height 77
type input "C:\fakepath\Skärmbild [DATE] 182015.png"
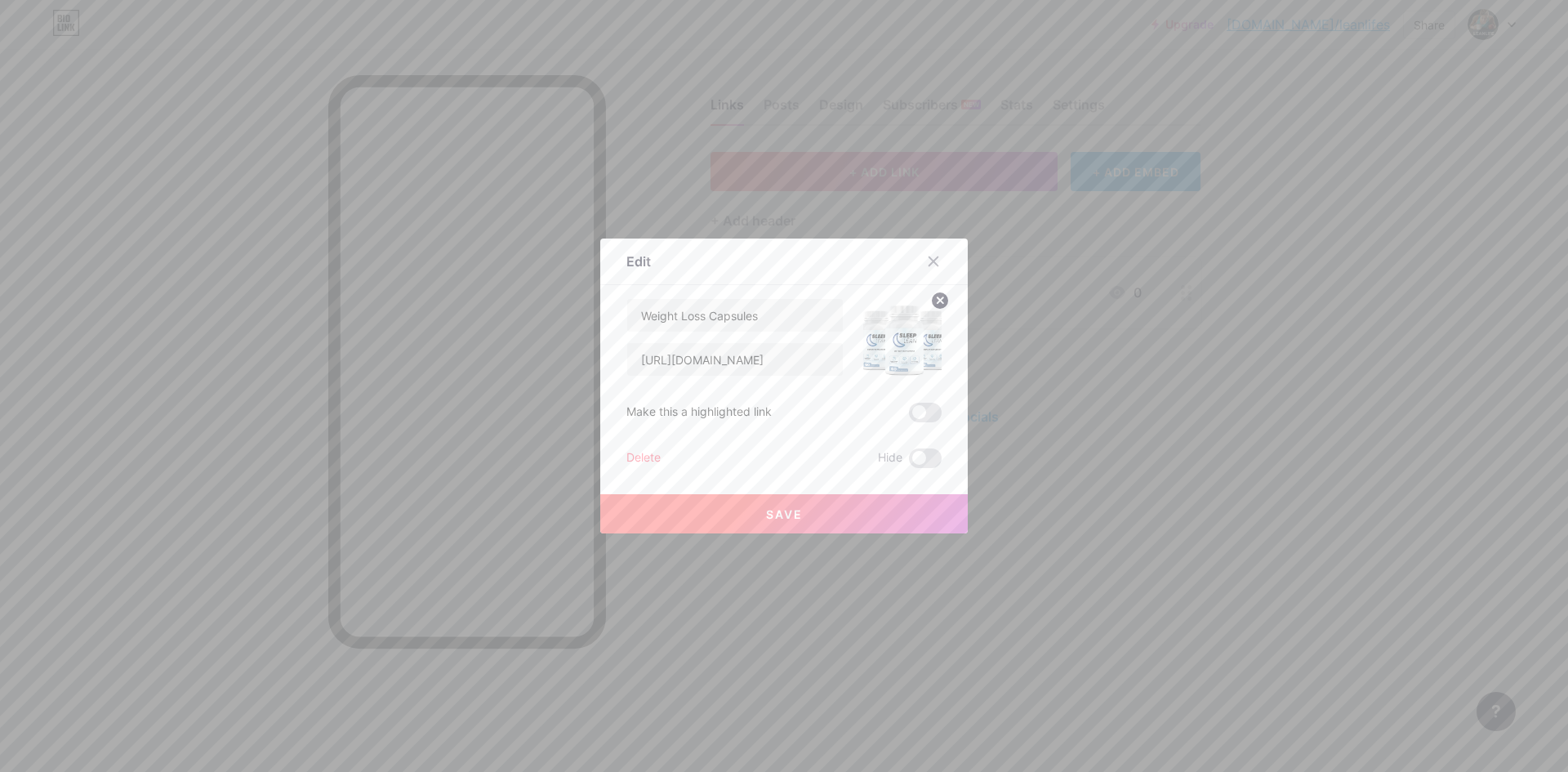
click at [727, 513] on button "Save" at bounding box center [784, 514] width 368 height 39
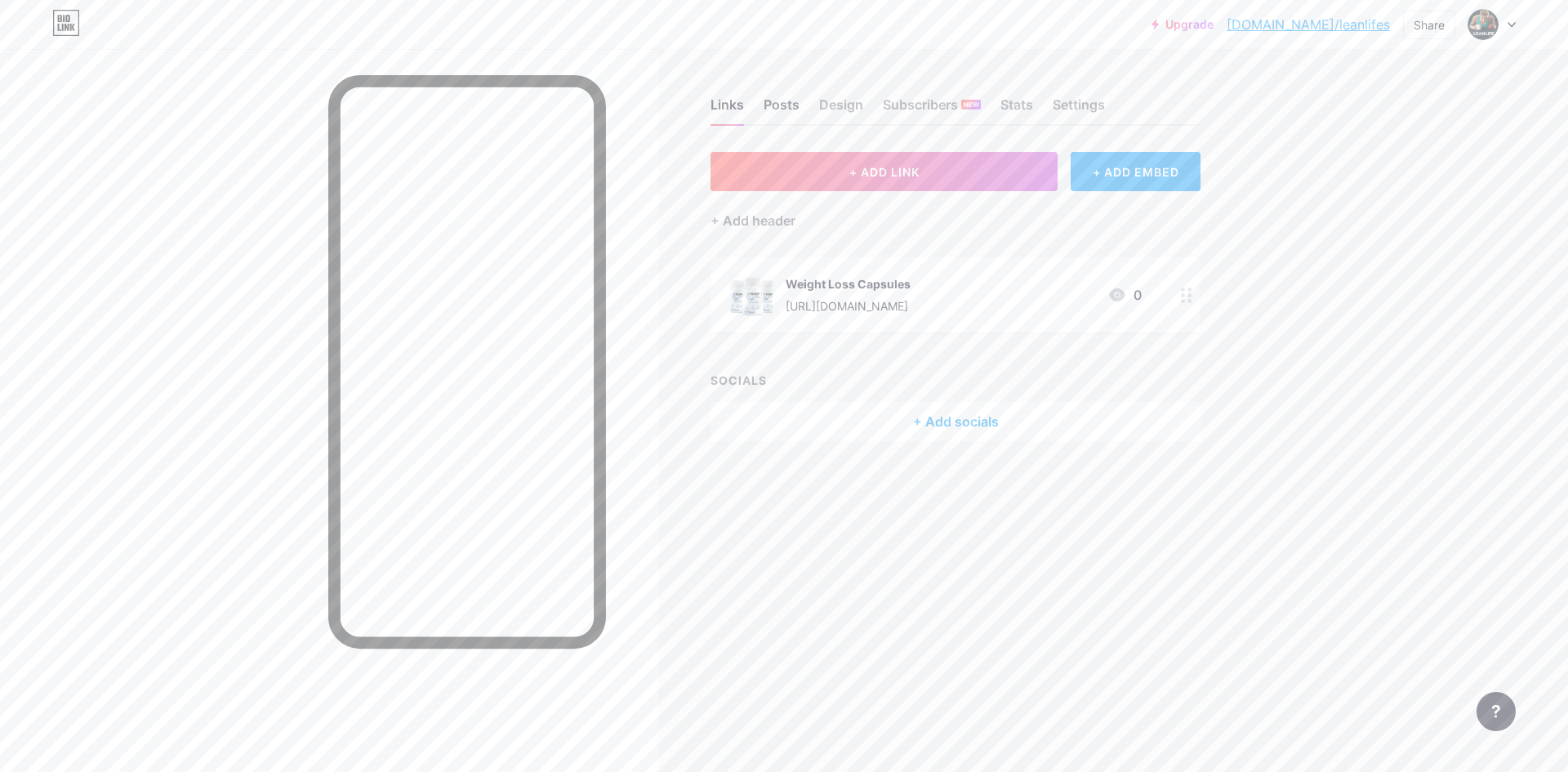
click at [790, 109] on div "Posts" at bounding box center [782, 110] width 36 height 29
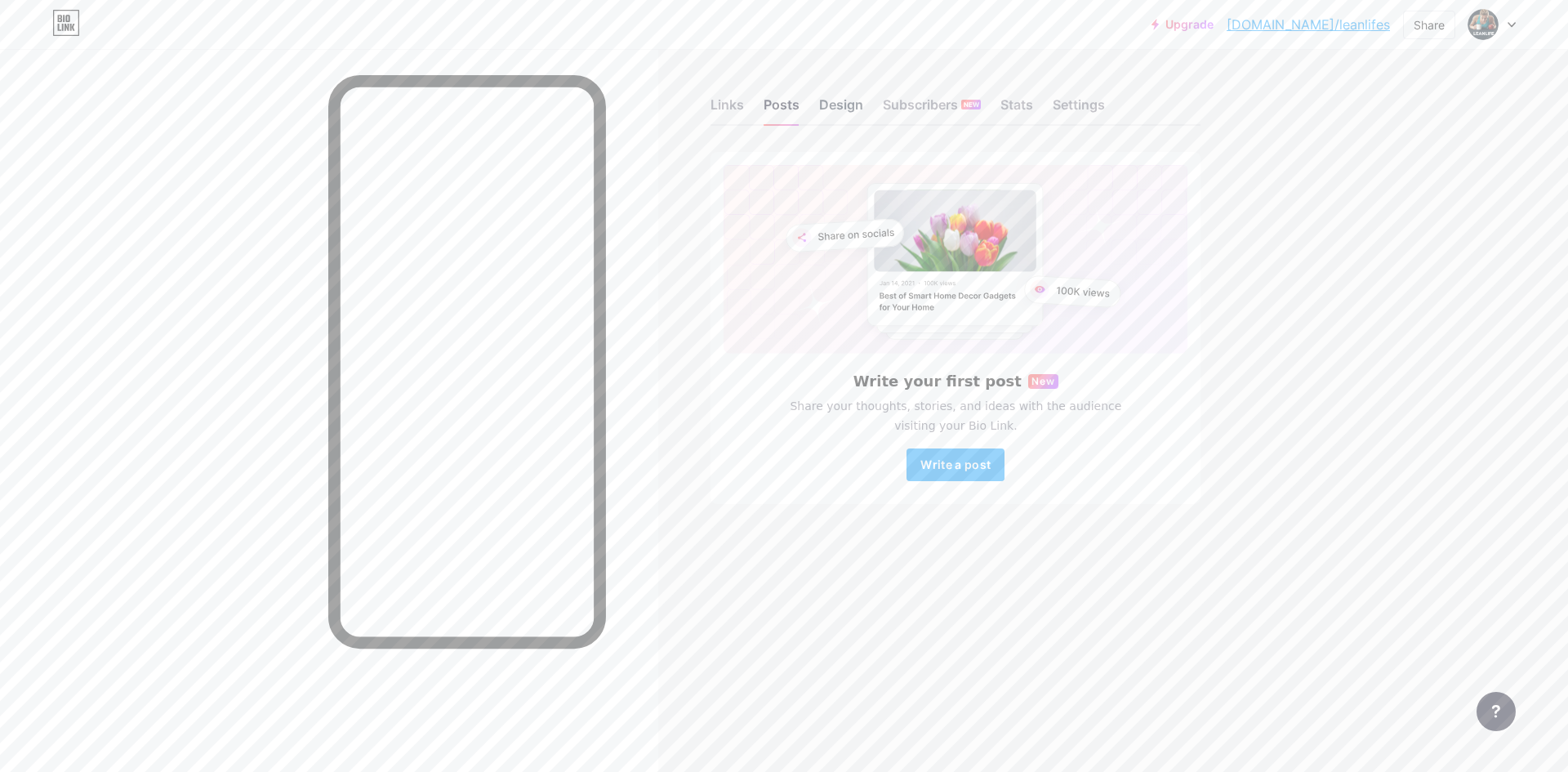
click at [845, 107] on div "Design" at bounding box center [841, 110] width 44 height 29
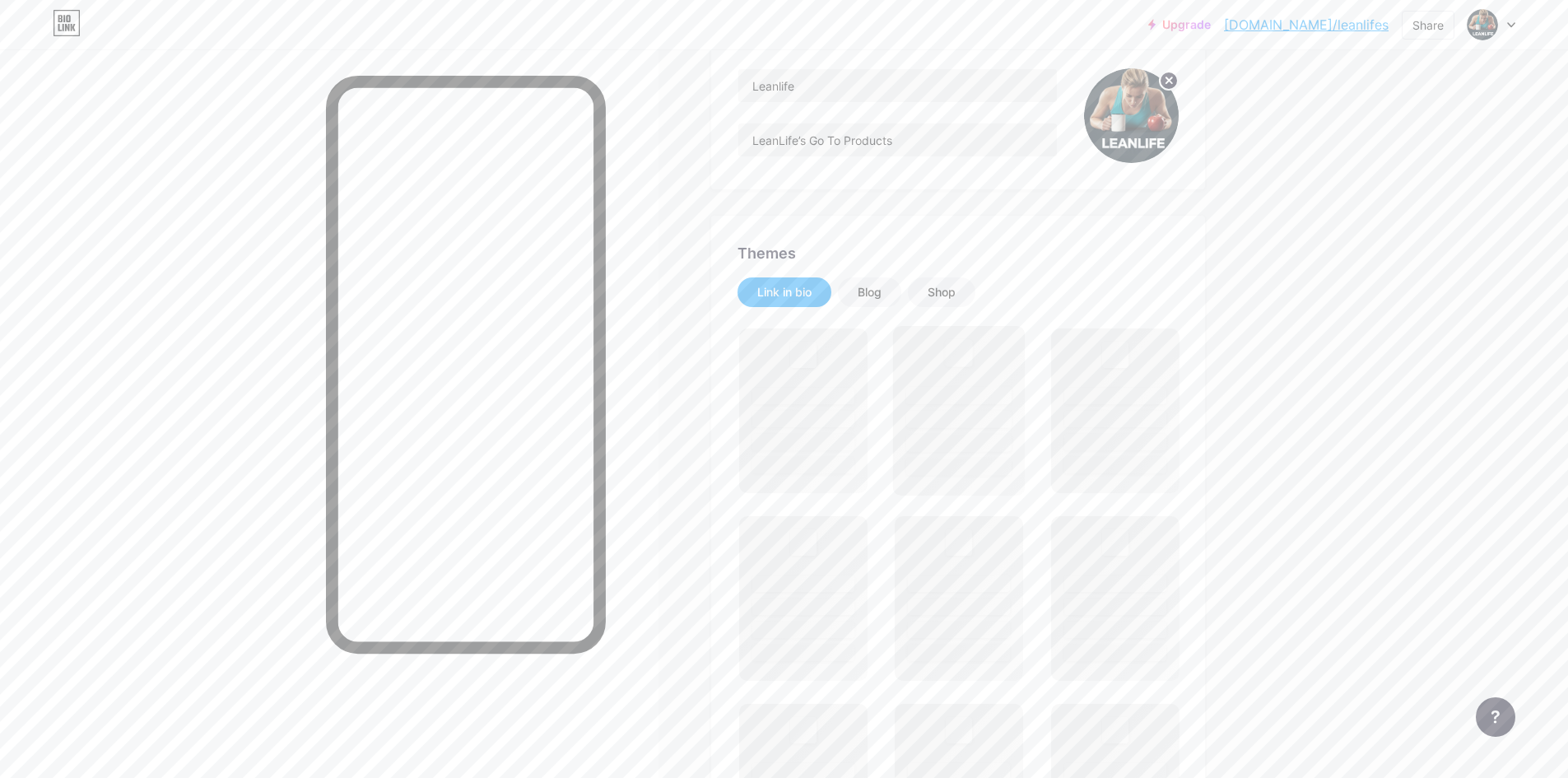
scroll to position [165, 0]
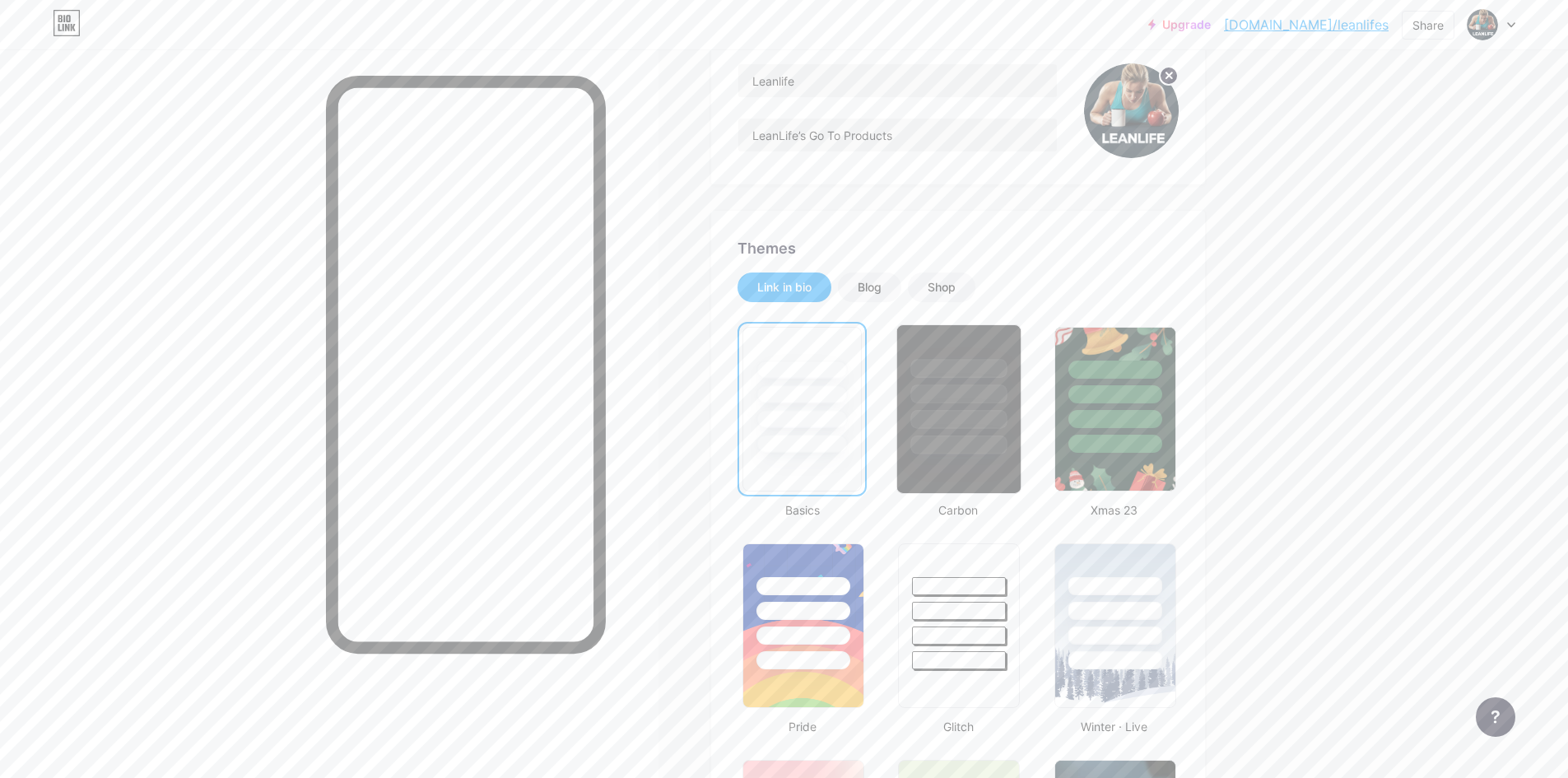
click at [986, 453] on div at bounding box center [959, 445] width 96 height 19
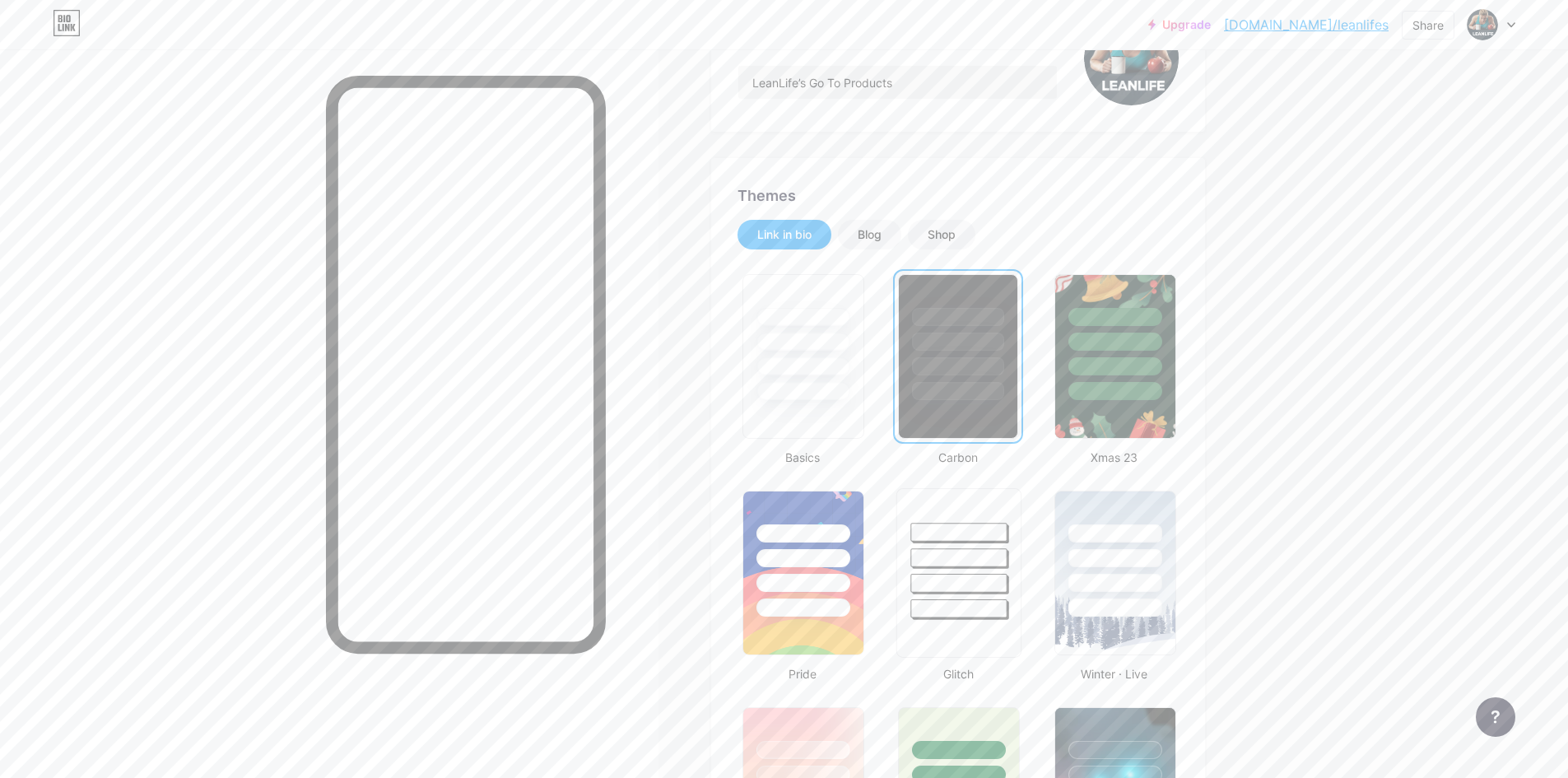
scroll to position [247, 0]
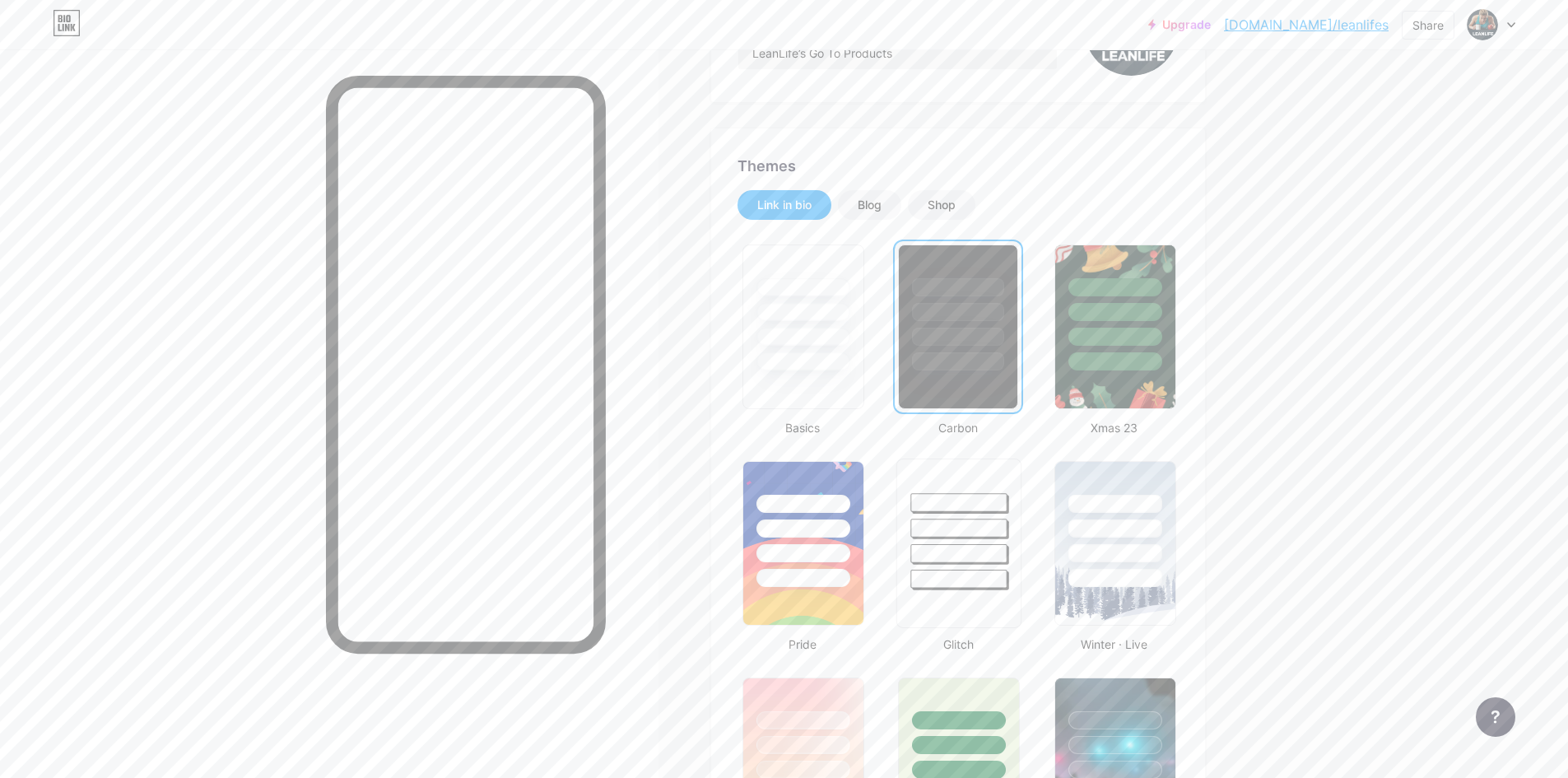
click at [948, 520] on div at bounding box center [959, 528] width 96 height 19
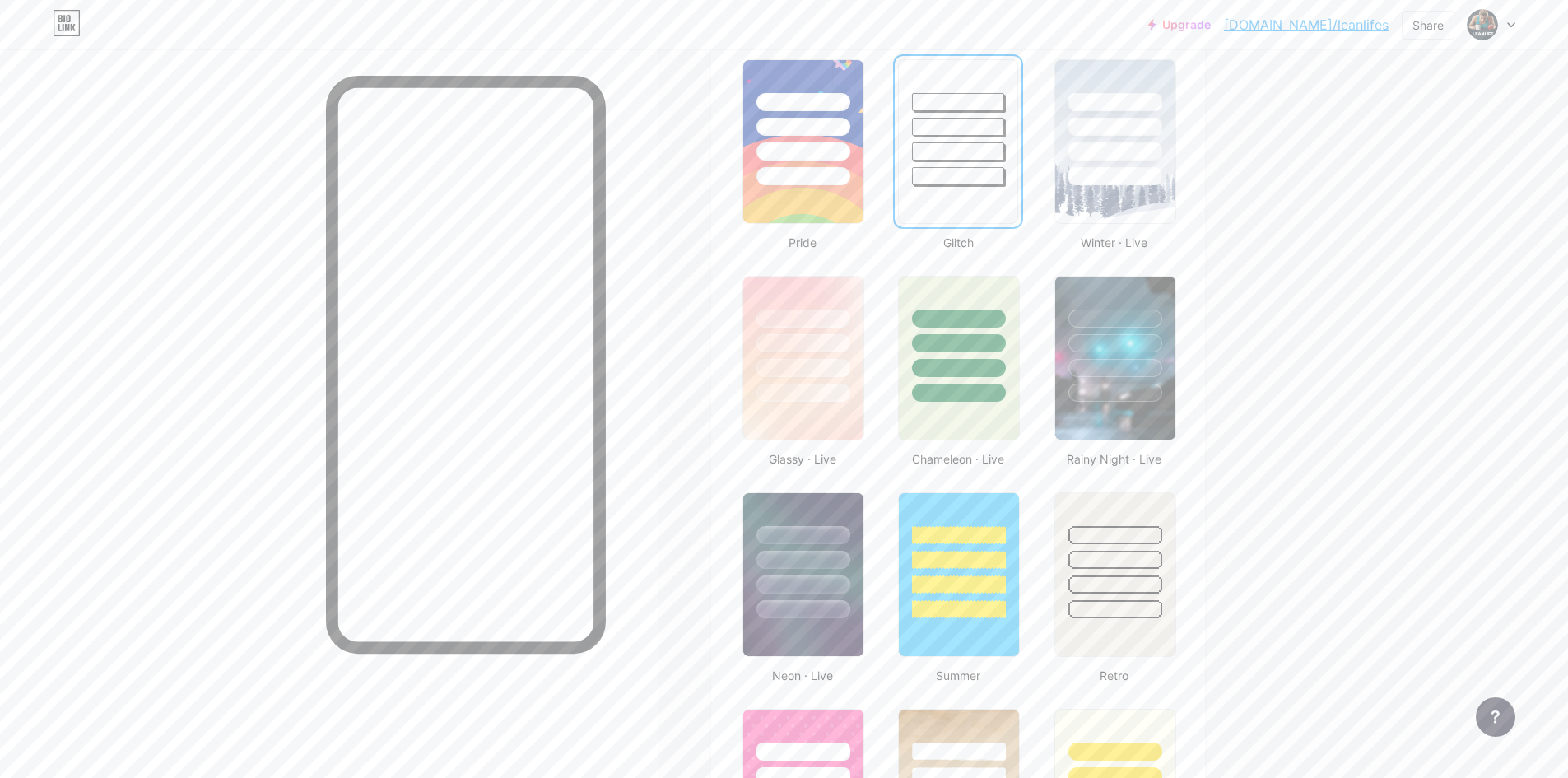
scroll to position [659, 0]
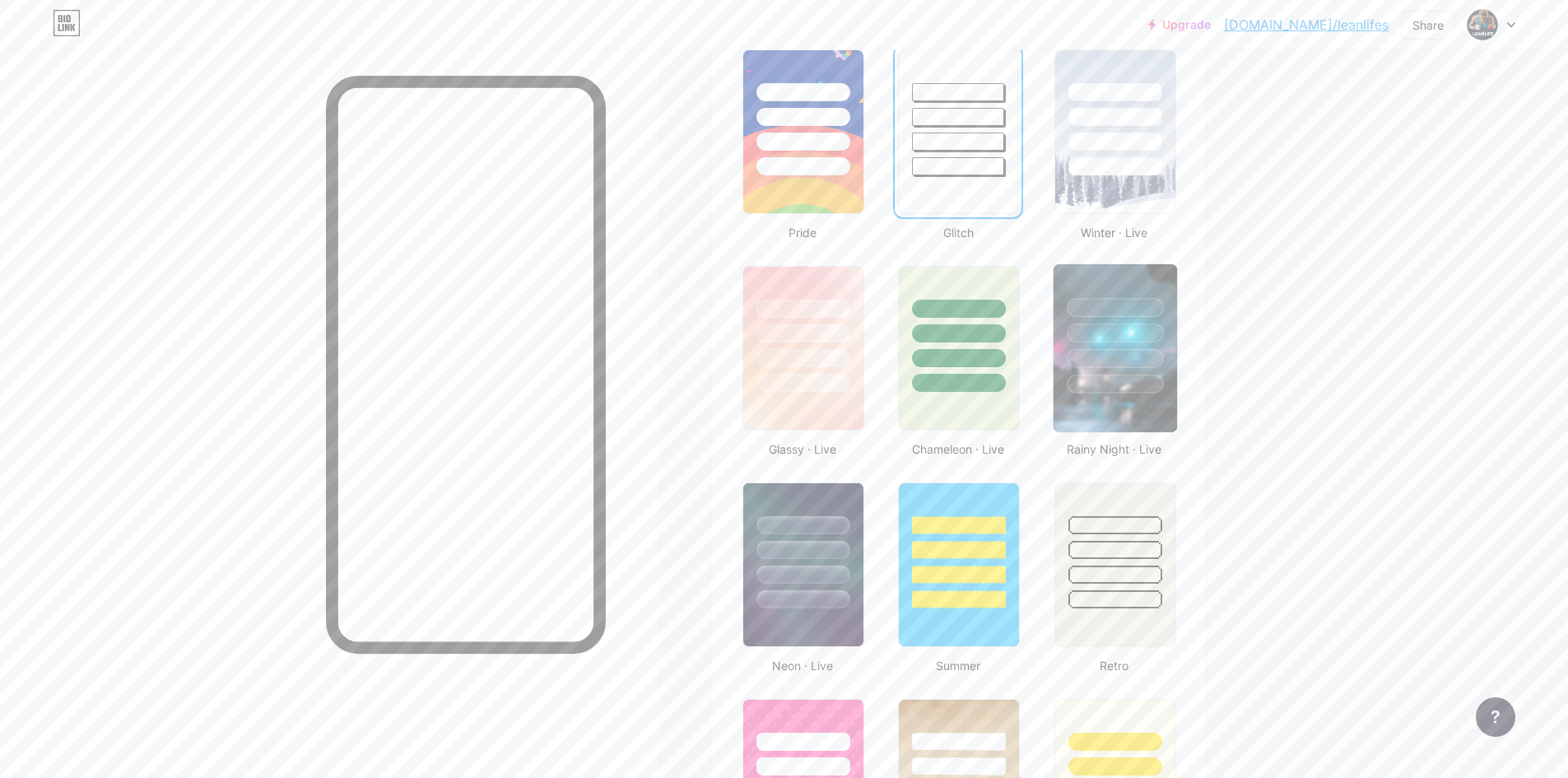
click at [1113, 359] on div at bounding box center [1114, 359] width 96 height 19
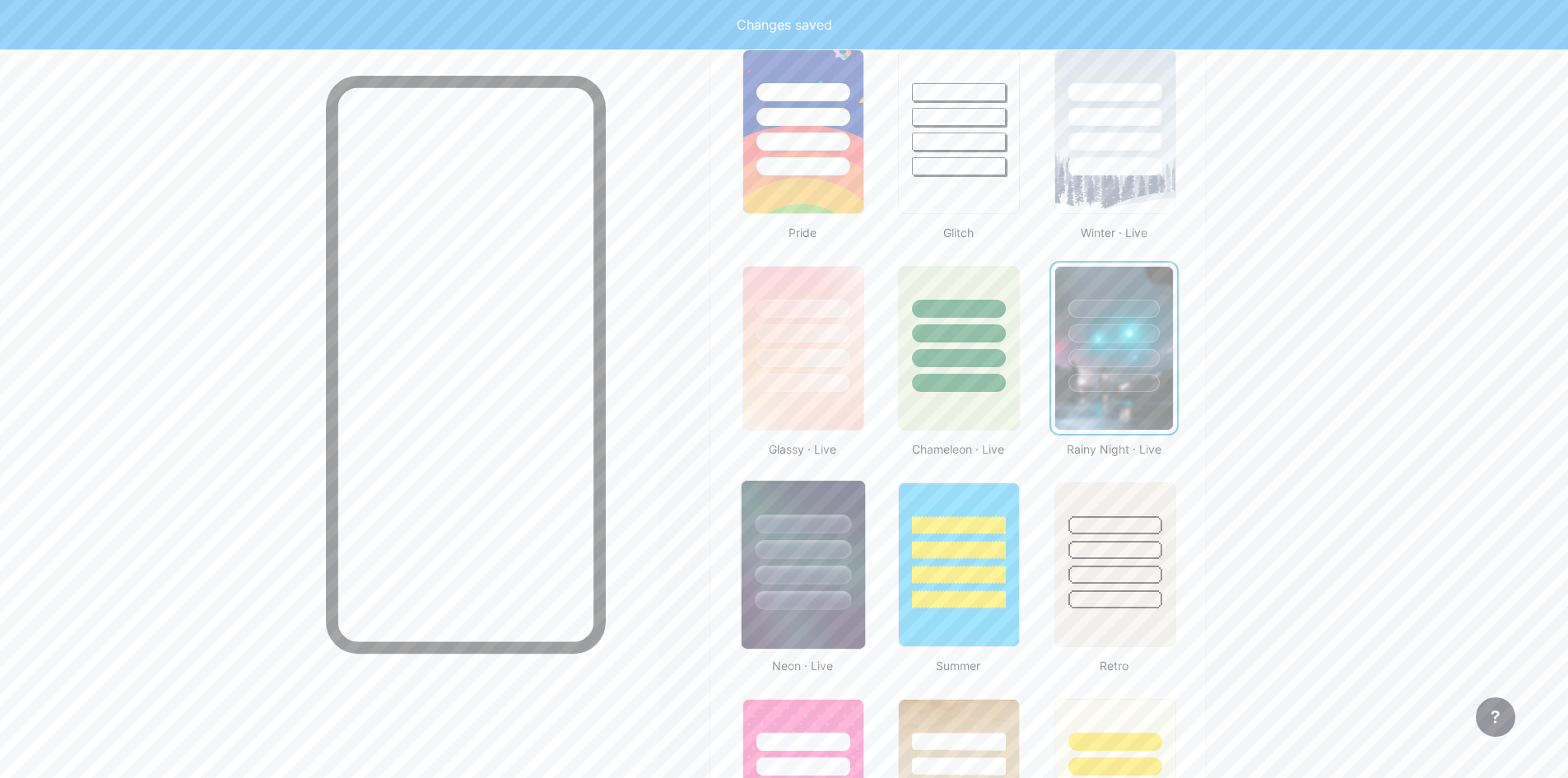
click at [817, 535] on div at bounding box center [803, 545] width 124 height 130
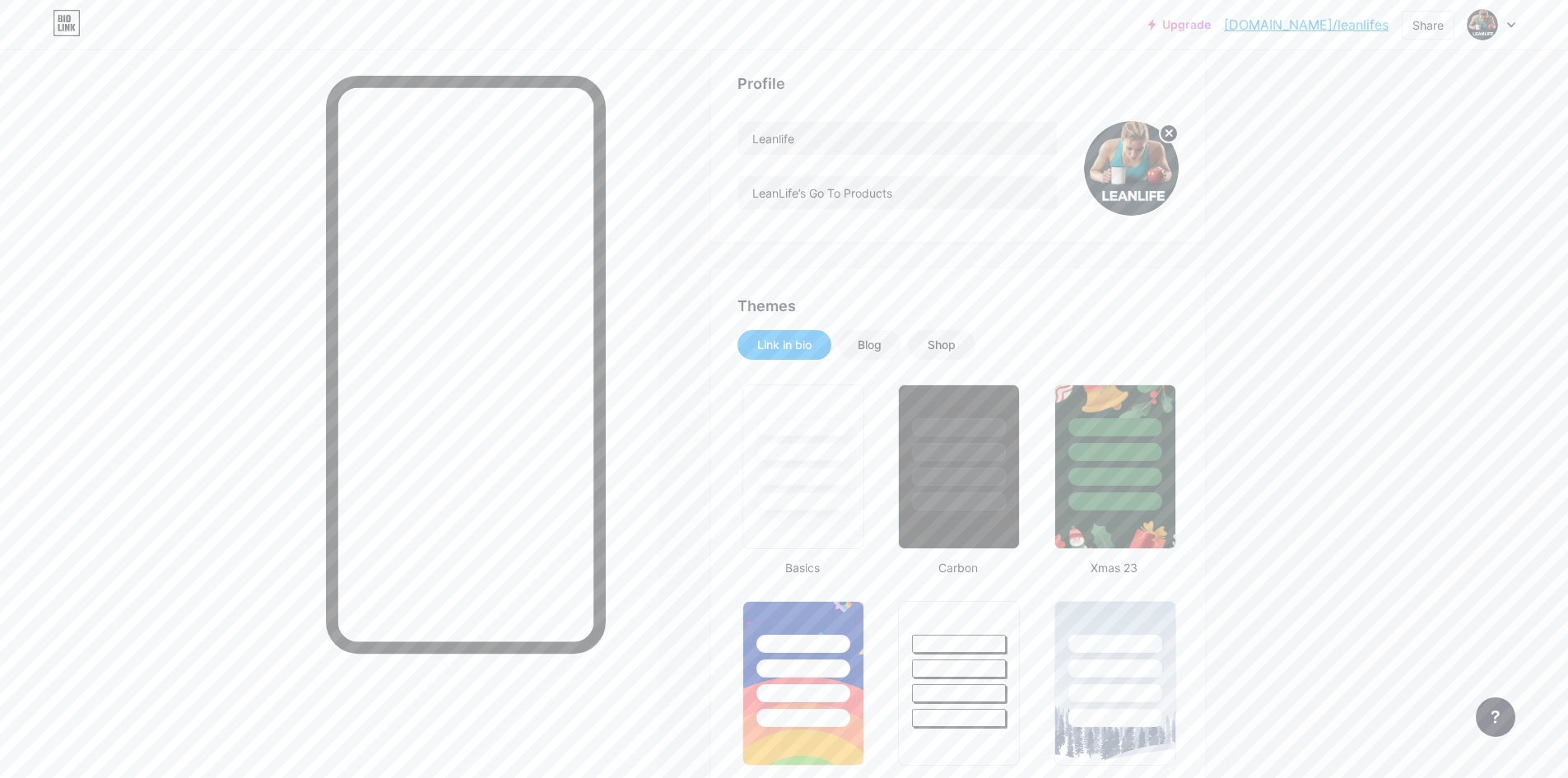
scroll to position [0, 0]
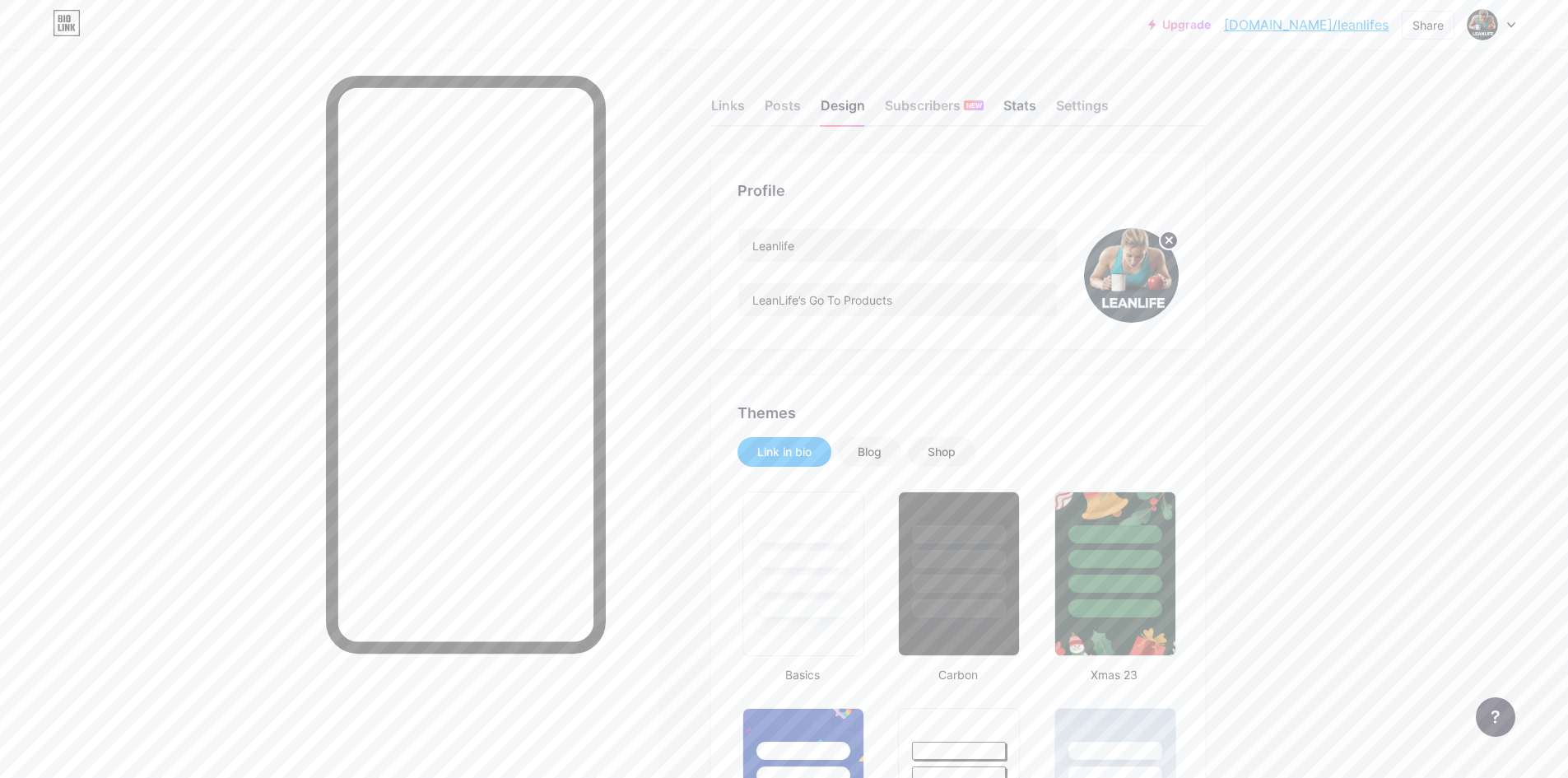
click at [1032, 112] on div "Stats" at bounding box center [1019, 111] width 33 height 29
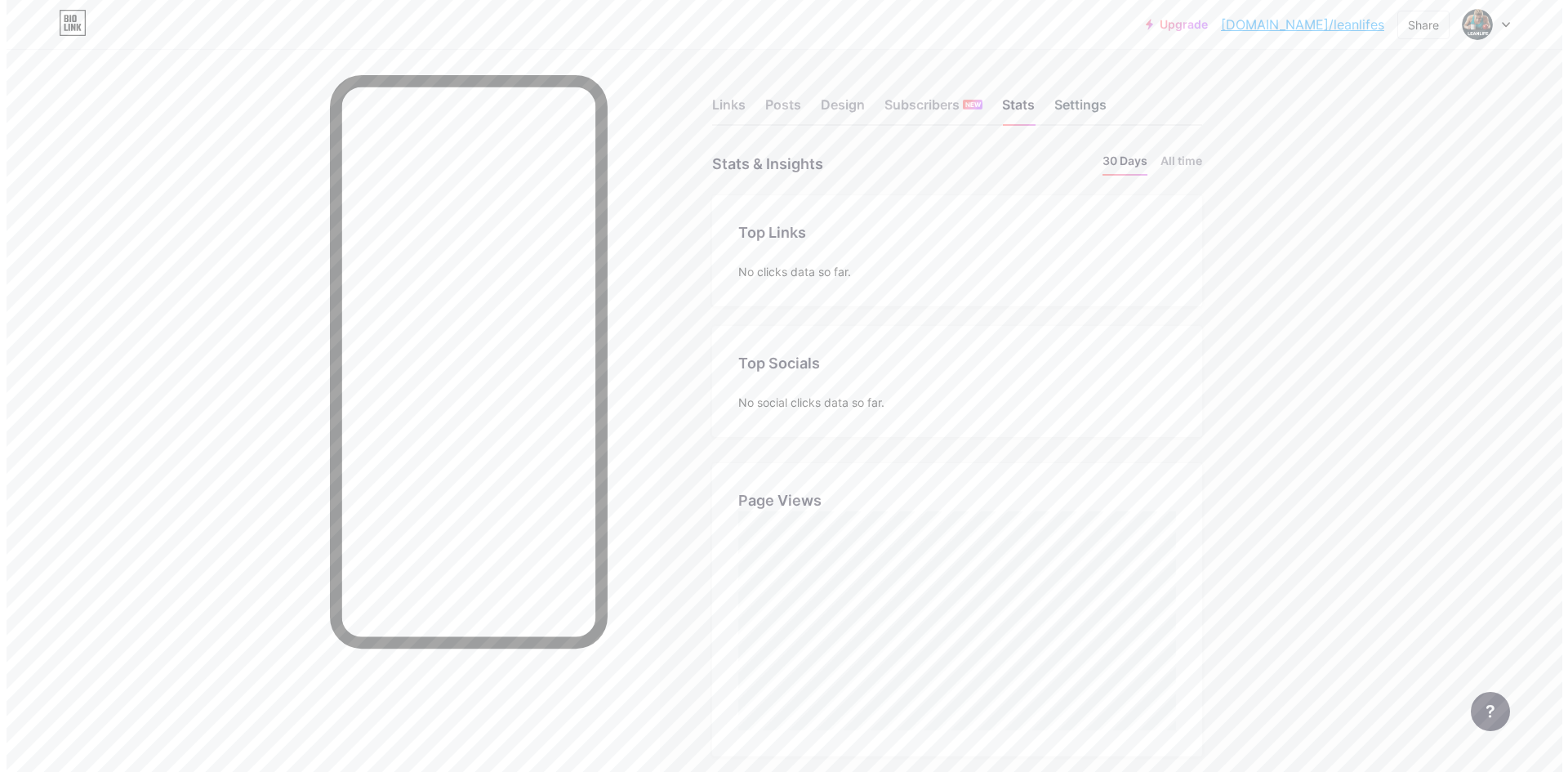
scroll to position [772, 1556]
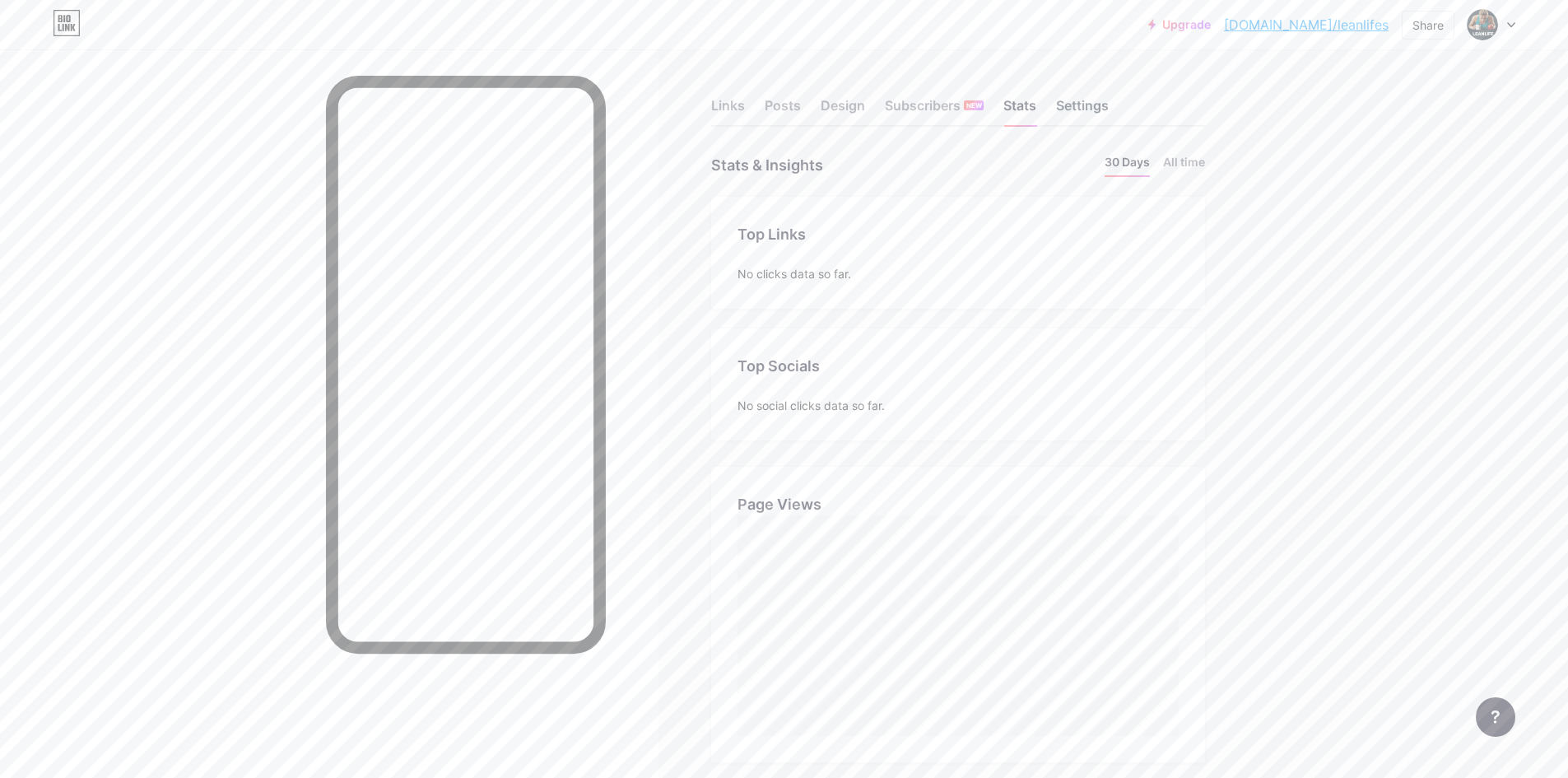
click at [1091, 98] on div "Settings" at bounding box center [1082, 111] width 53 height 29
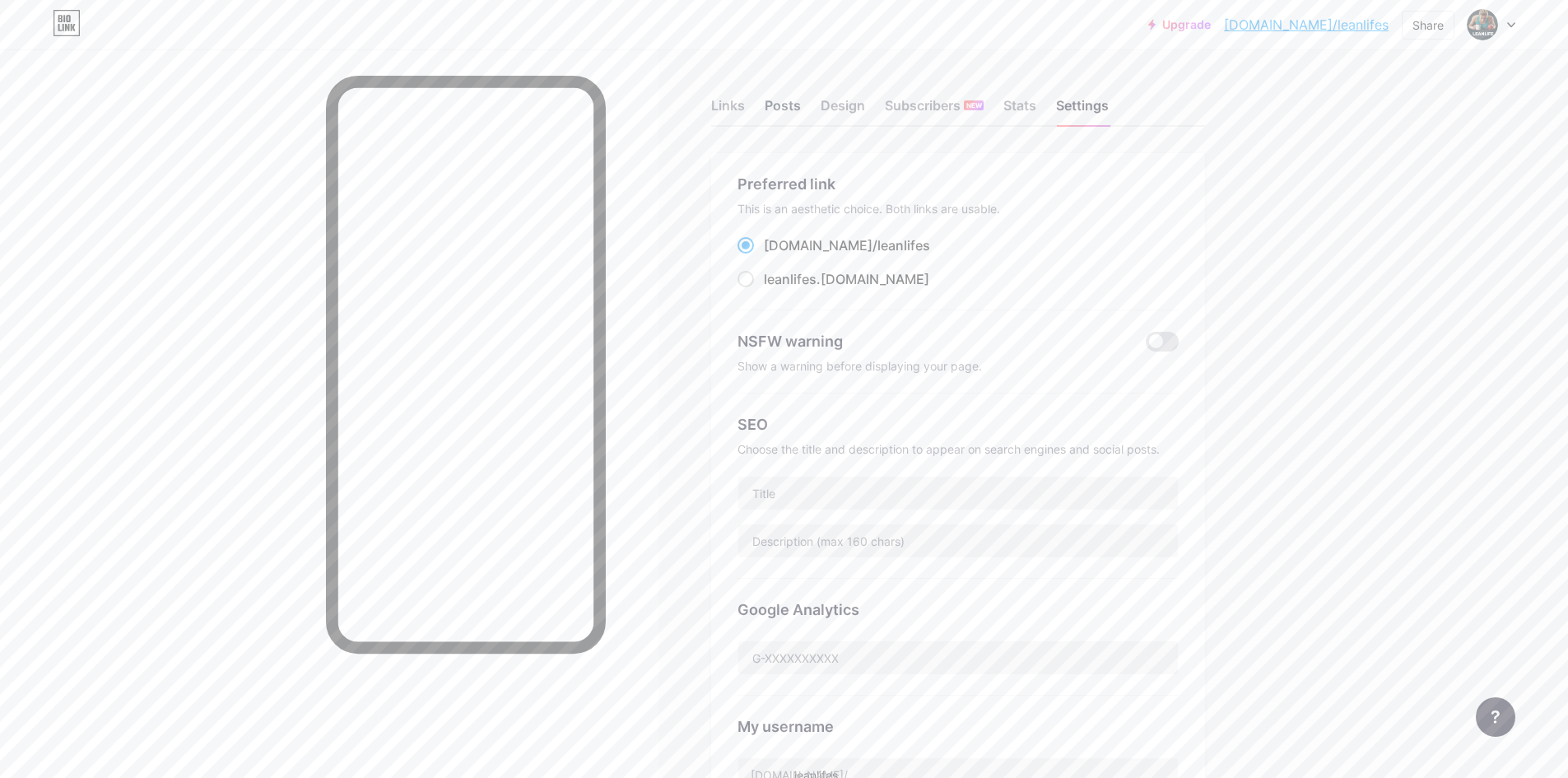
click at [788, 112] on div "Posts" at bounding box center [783, 111] width 36 height 29
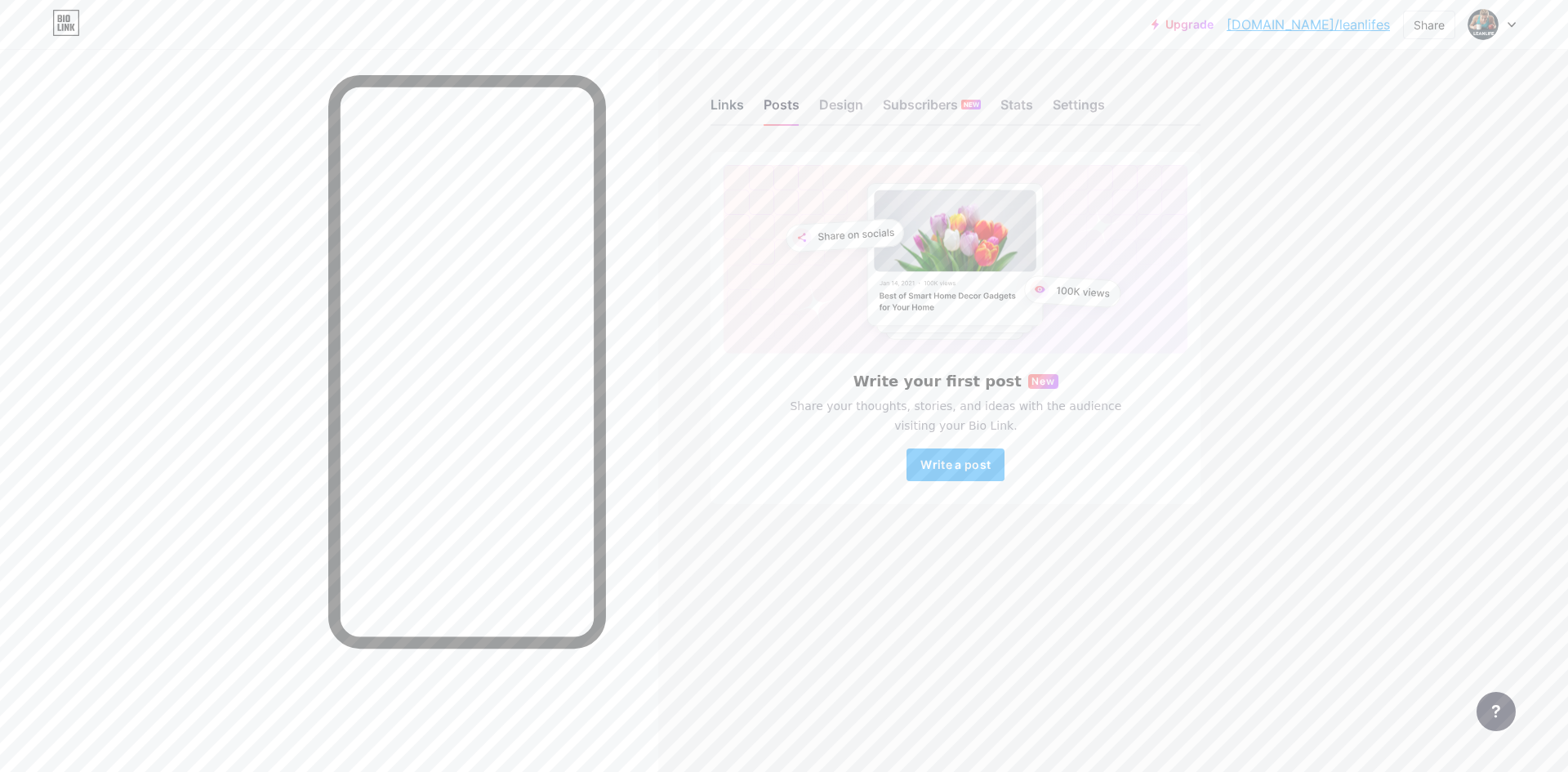
click at [732, 116] on div "Links" at bounding box center [727, 110] width 33 height 29
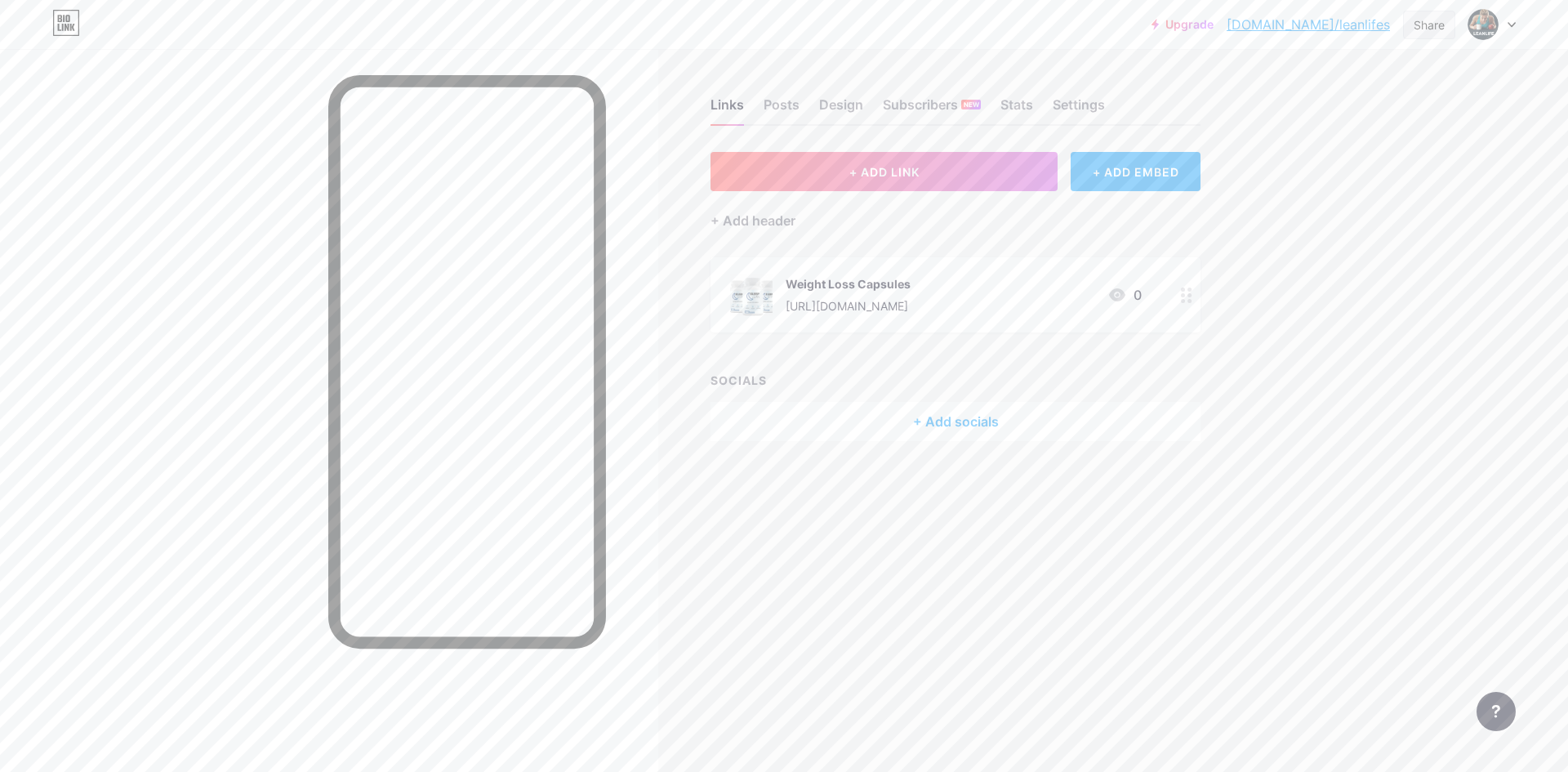
click at [1427, 29] on div "Share" at bounding box center [1429, 25] width 31 height 17
click at [1319, 75] on div "Copy link" at bounding box center [1333, 84] width 243 height 39
click at [1297, 93] on div "Copy link" at bounding box center [1294, 84] width 61 height 20
